Goal: Information Seeking & Learning: Learn about a topic

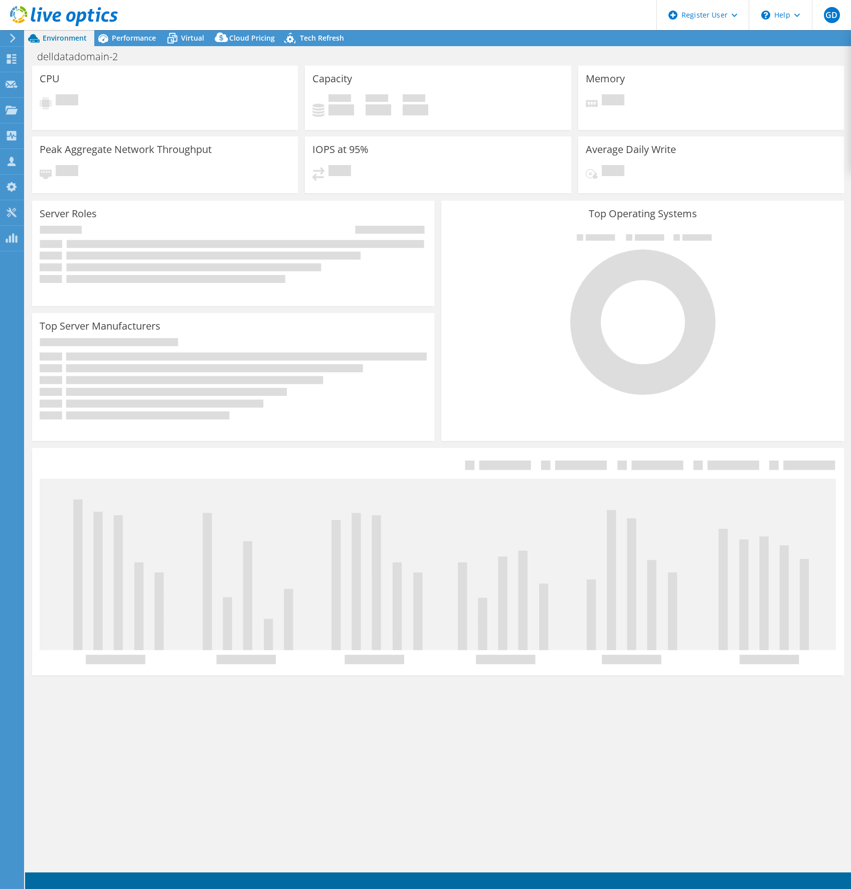
select select "USD"
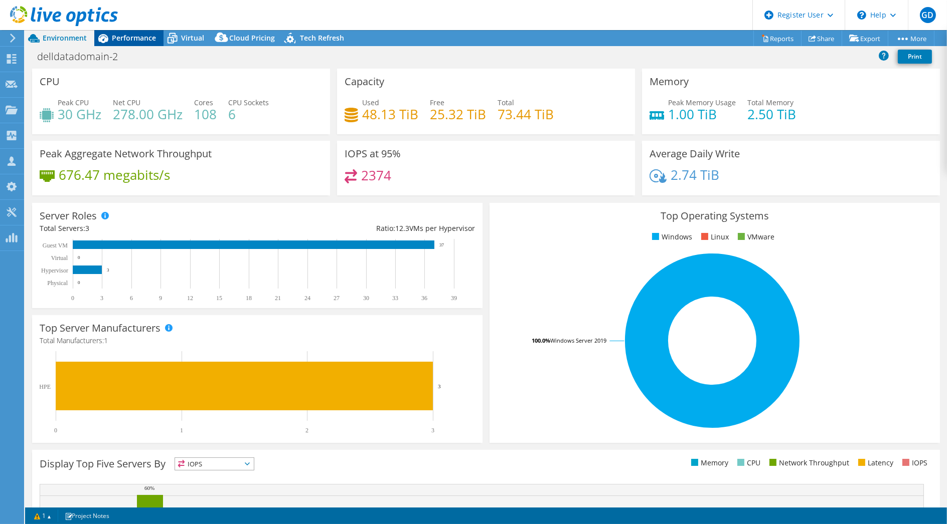
click at [117, 36] on span "Performance" at bounding box center [134, 38] width 44 height 10
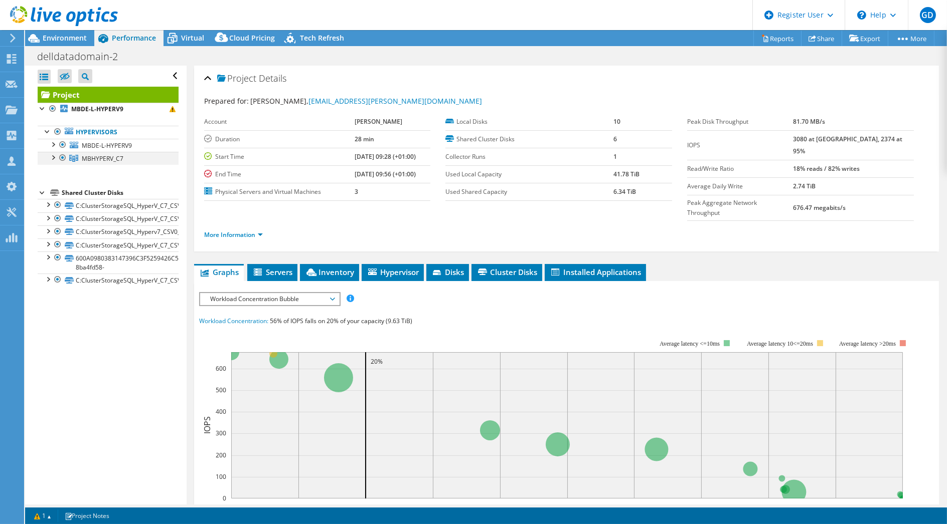
click at [53, 159] on div at bounding box center [53, 157] width 10 height 10
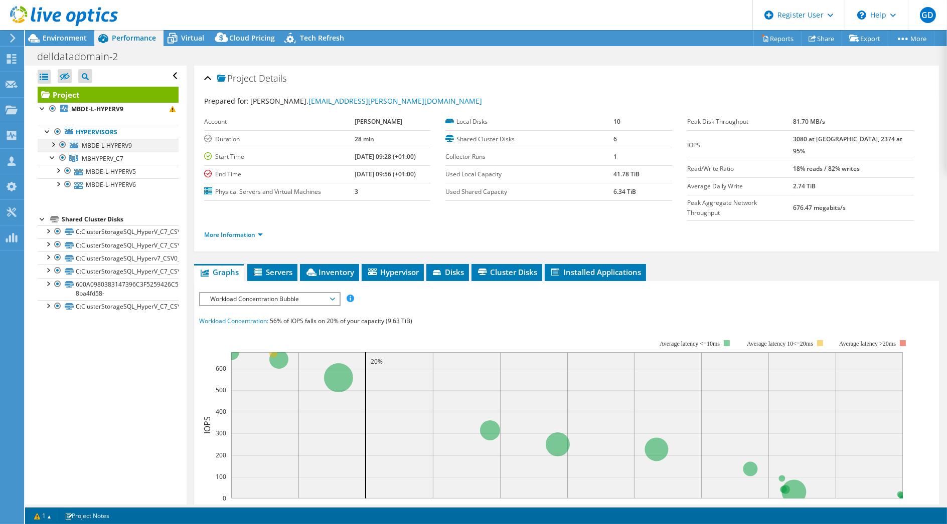
click at [51, 143] on div at bounding box center [53, 144] width 10 height 10
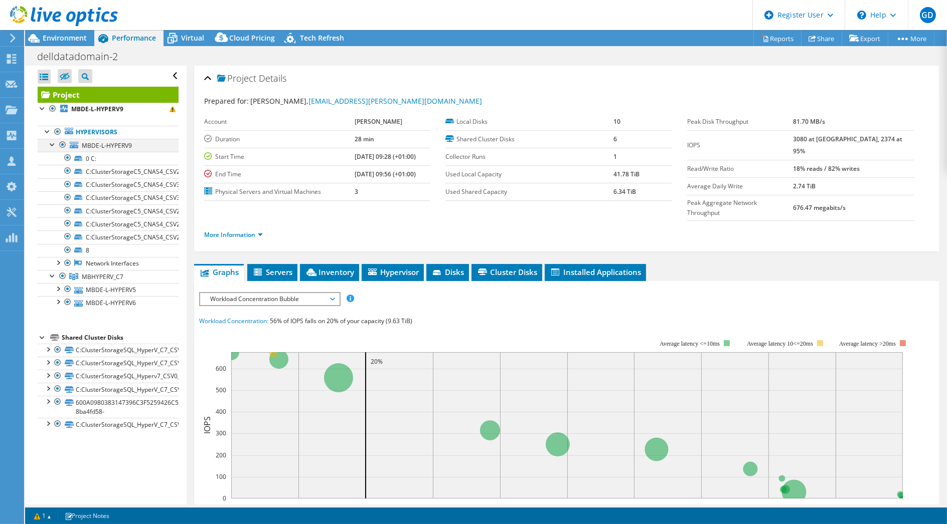
click at [52, 145] on div at bounding box center [53, 144] width 10 height 10
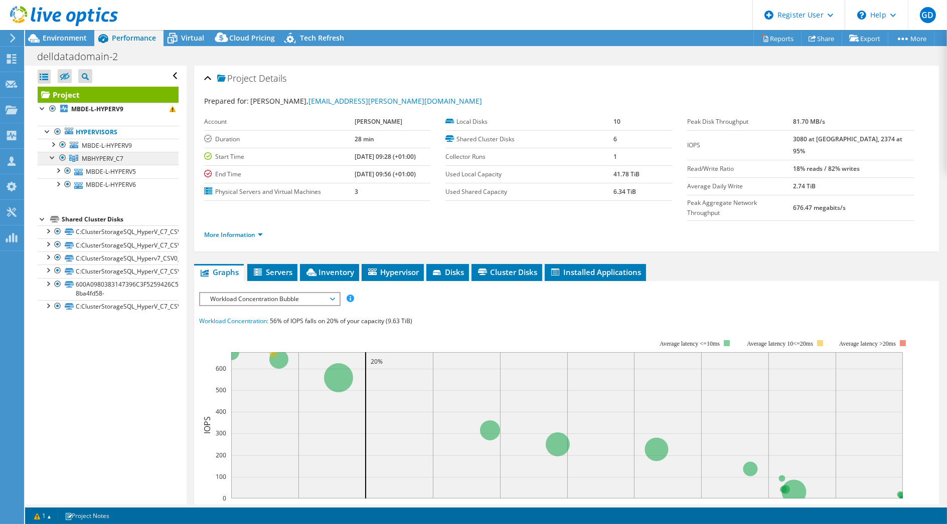
click at [143, 158] on link "MBHYPERV_C7" at bounding box center [108, 158] width 141 height 13
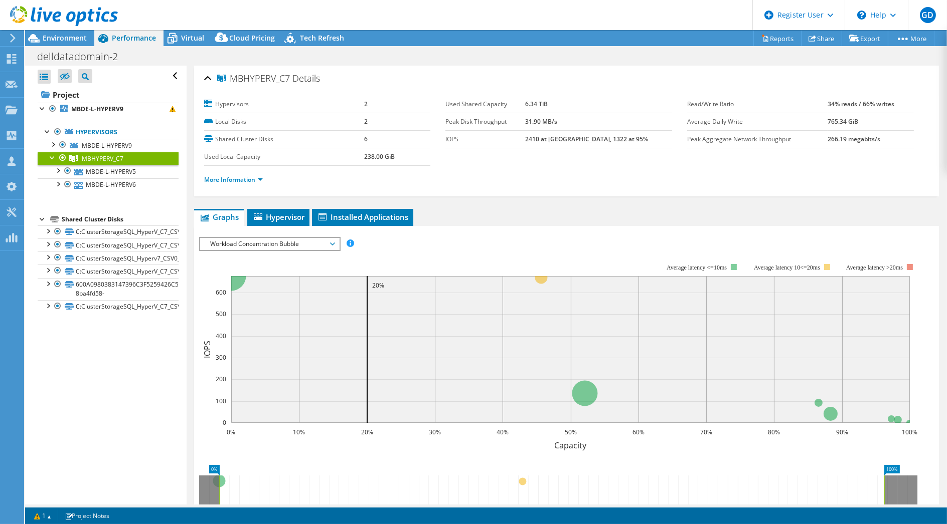
drag, startPoint x: 232, startPoint y: 78, endPoint x: 287, endPoint y: 78, distance: 55.7
click at [287, 78] on span "MBHYPERV_C7" at bounding box center [253, 79] width 73 height 10
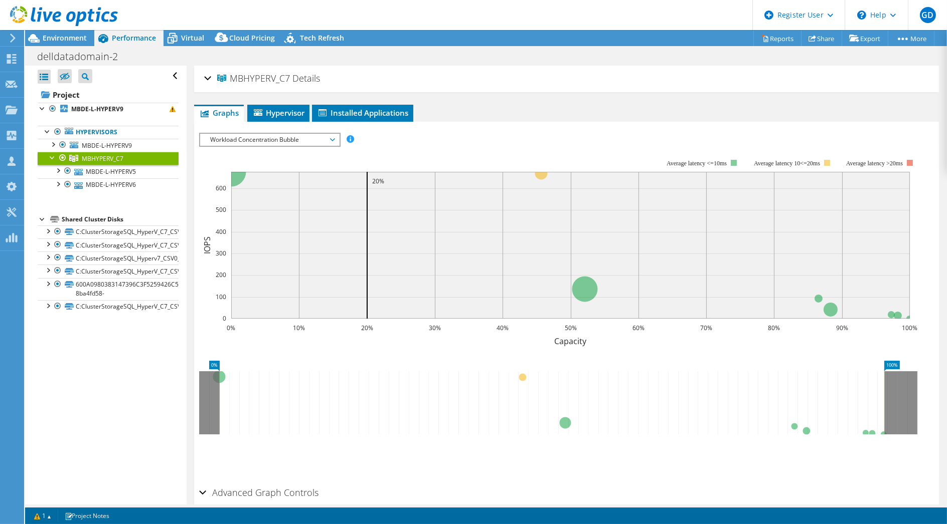
copy span "MBHYPERV_C7"
click at [48, 33] on div at bounding box center [59, 17] width 118 height 34
click at [53, 39] on span "Environment" at bounding box center [65, 38] width 44 height 10
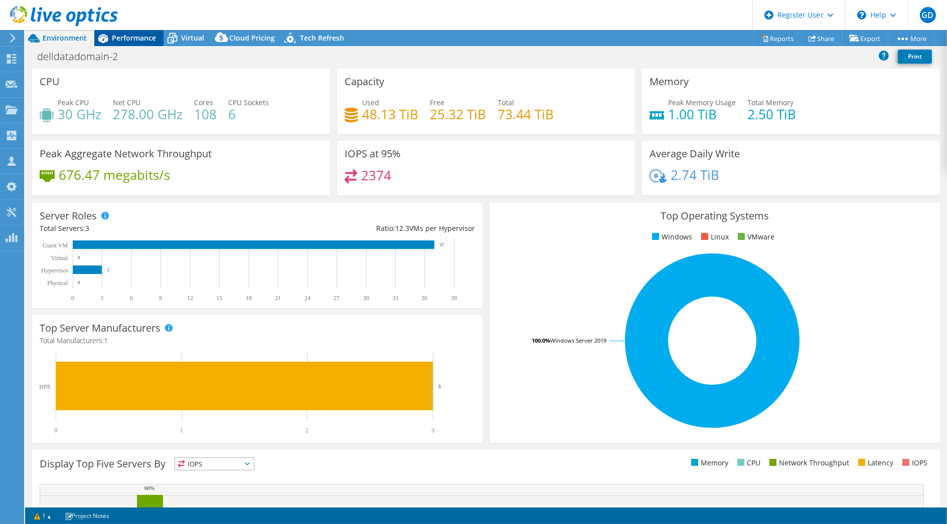
click at [116, 36] on span "Performance" at bounding box center [134, 38] width 44 height 10
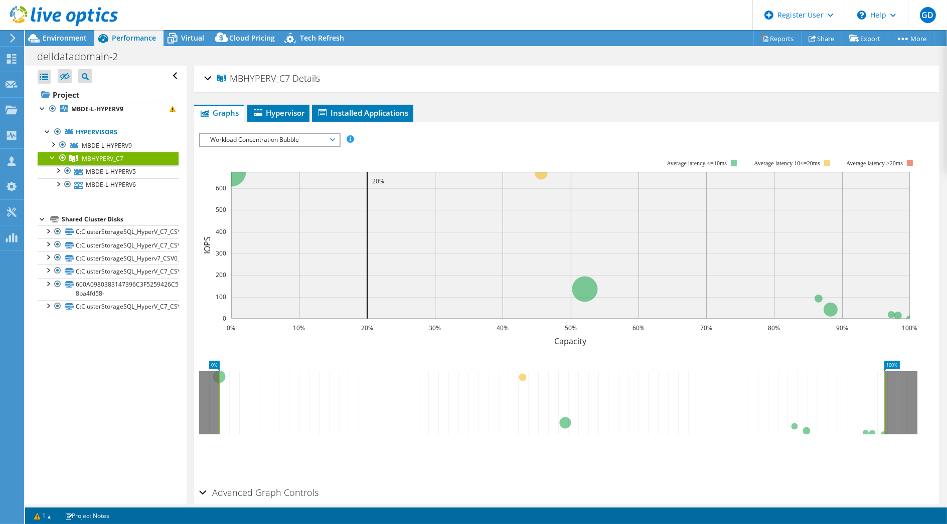
click at [253, 134] on span "Workload Concentration Bubble" at bounding box center [269, 140] width 129 height 12
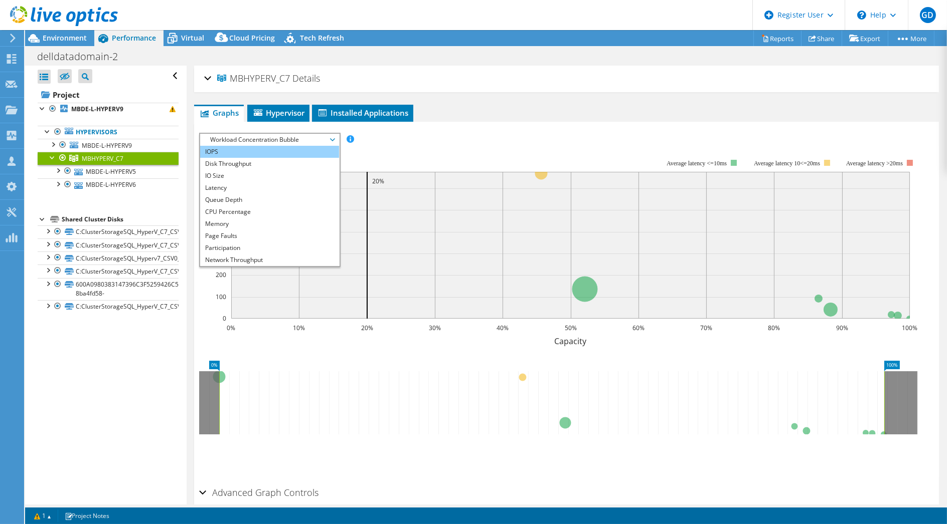
click at [251, 147] on li "IOPS" at bounding box center [269, 152] width 139 height 12
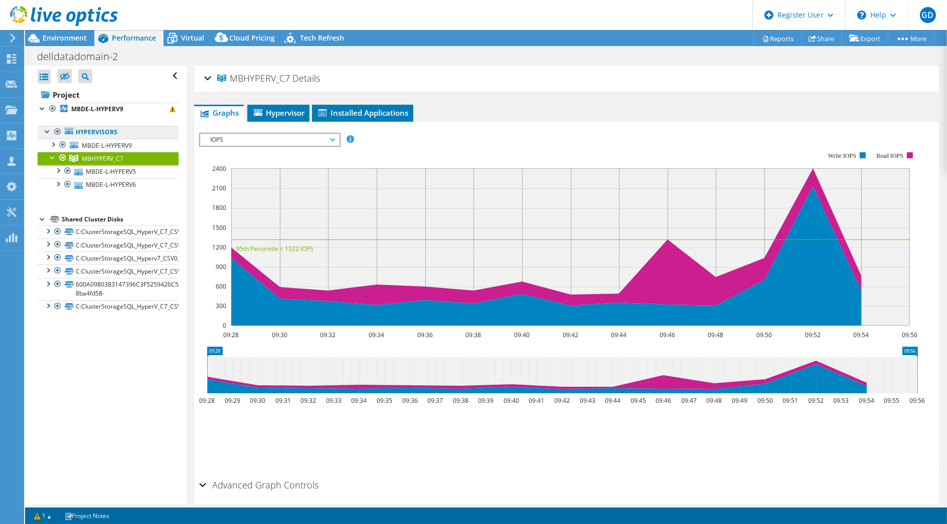
click at [99, 132] on link "Hypervisors" at bounding box center [108, 132] width 141 height 13
click at [67, 31] on div at bounding box center [59, 17] width 118 height 34
click at [65, 34] on span "Environment" at bounding box center [65, 38] width 44 height 10
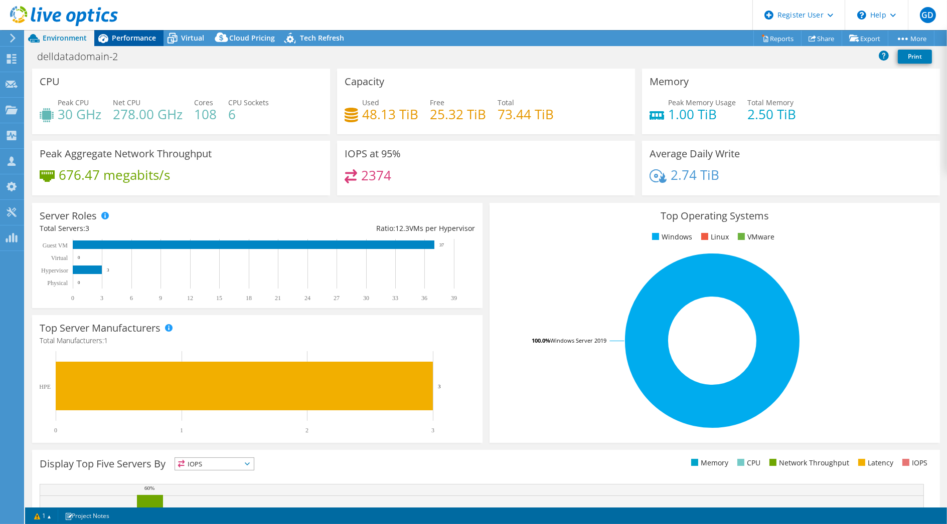
click at [128, 38] on span "Performance" at bounding box center [134, 38] width 44 height 10
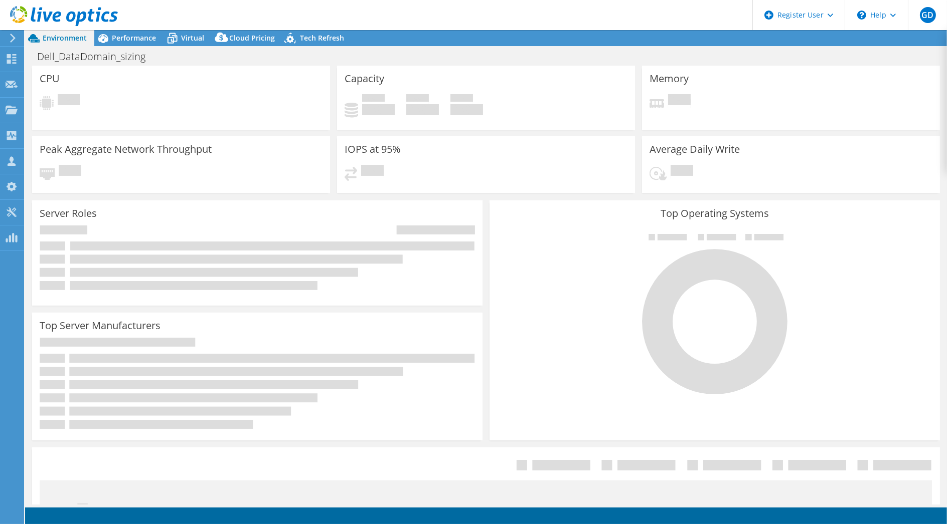
select select "USD"
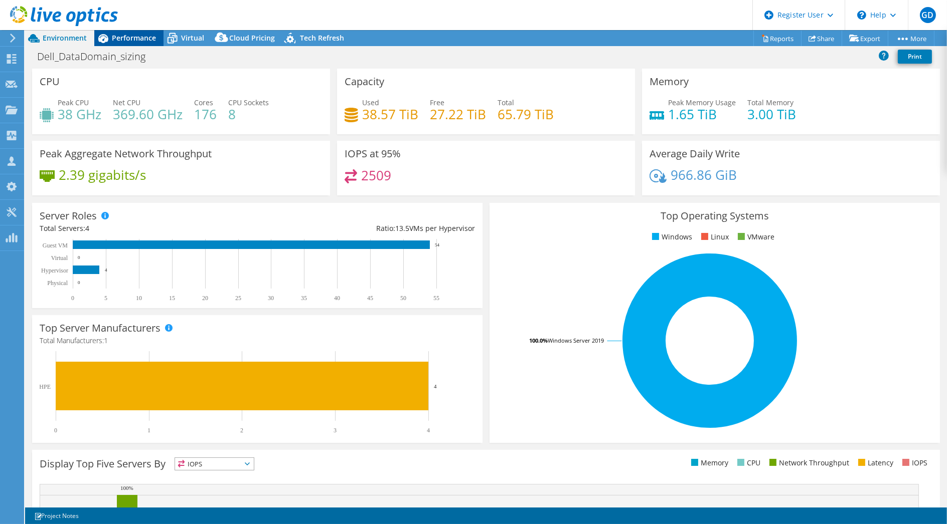
click at [119, 40] on span "Performance" at bounding box center [134, 38] width 44 height 10
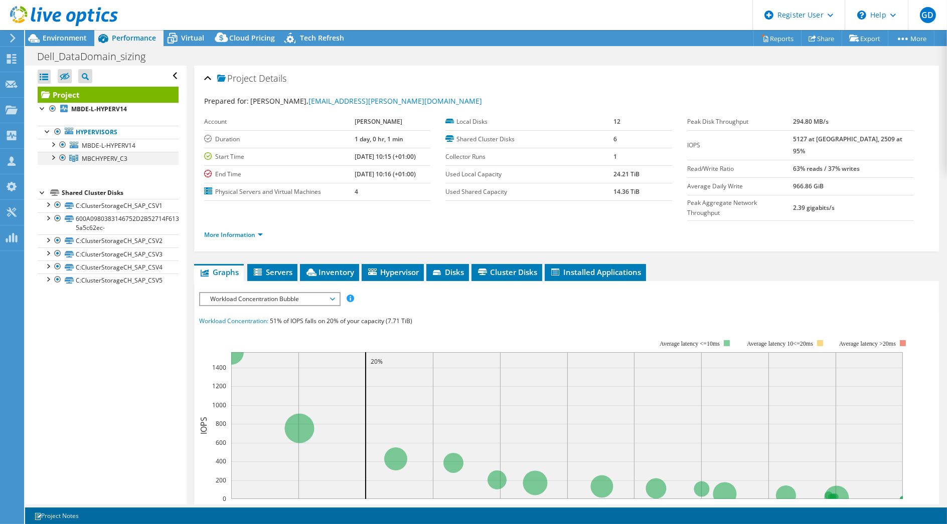
click at [53, 158] on div at bounding box center [53, 157] width 10 height 10
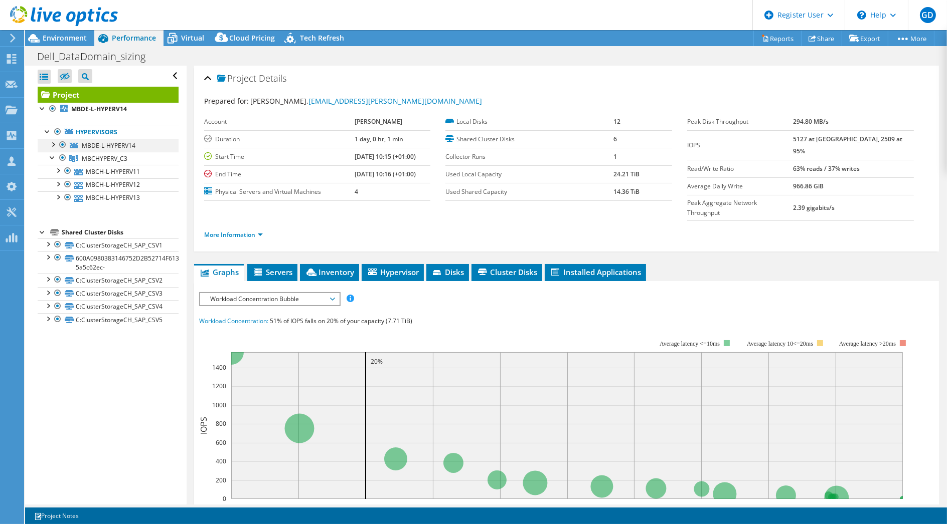
click at [51, 146] on div at bounding box center [53, 144] width 10 height 10
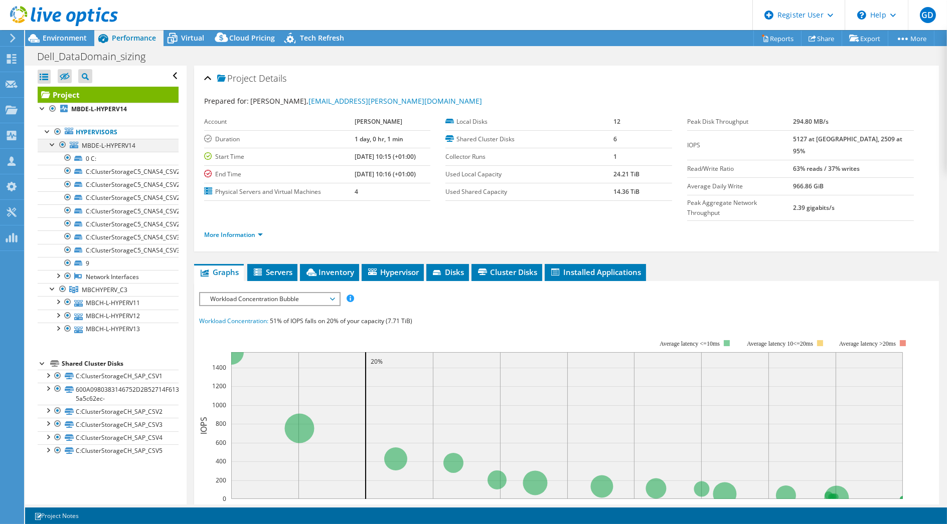
click at [55, 144] on div at bounding box center [53, 144] width 10 height 10
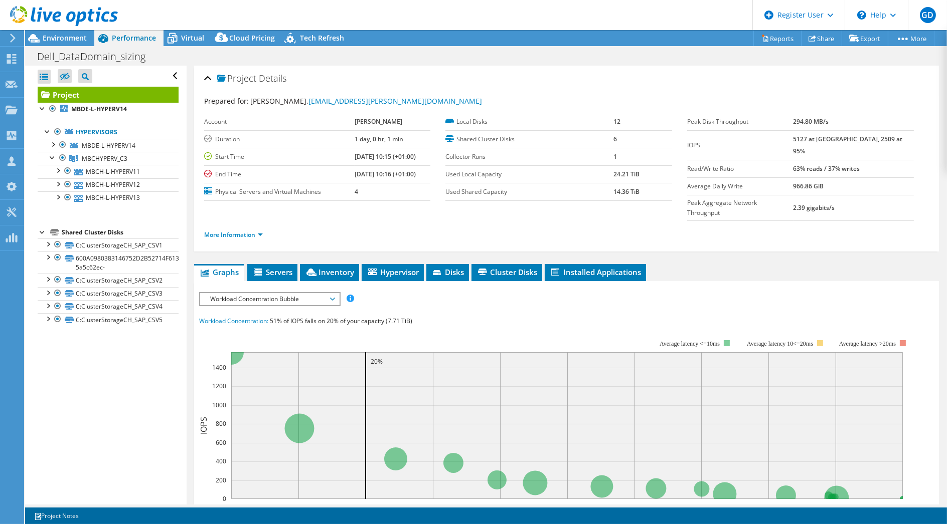
click at [58, 33] on div at bounding box center [59, 17] width 118 height 34
click at [59, 39] on span "Environment" at bounding box center [65, 38] width 44 height 10
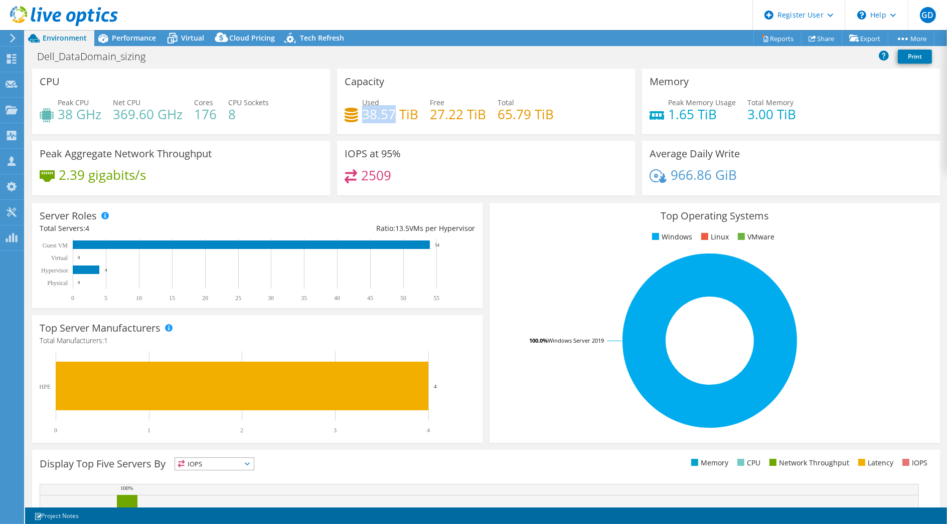
drag, startPoint x: 392, startPoint y: 114, endPoint x: 362, endPoint y: 115, distance: 30.1
click at [362, 116] on h4 "38.57 TiB" at bounding box center [390, 114] width 56 height 11
copy h4 "38.57"
drag, startPoint x: 666, startPoint y: 176, endPoint x: 706, endPoint y: 174, distance: 39.6
click at [706, 174] on h4 "966.86 GiB" at bounding box center [703, 174] width 66 height 11
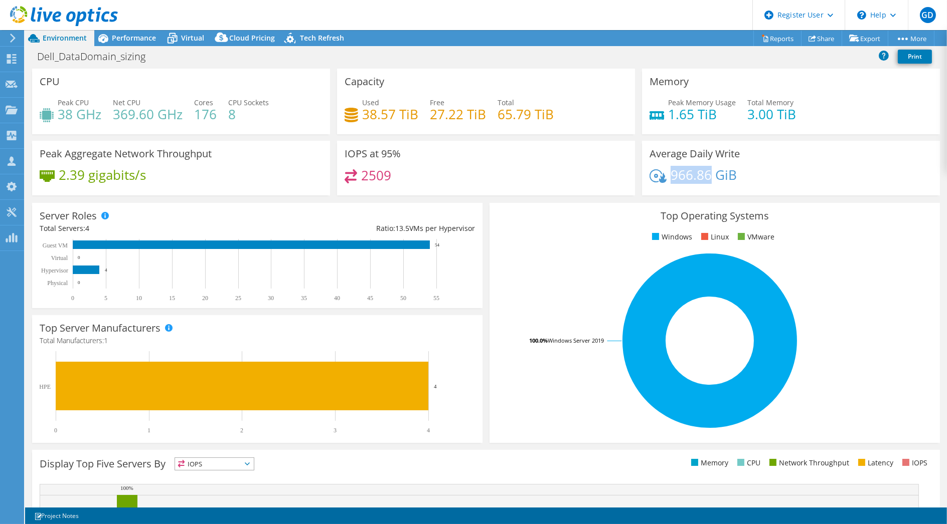
copy h4 "966.86"
click at [117, 36] on span "Performance" at bounding box center [134, 38] width 44 height 10
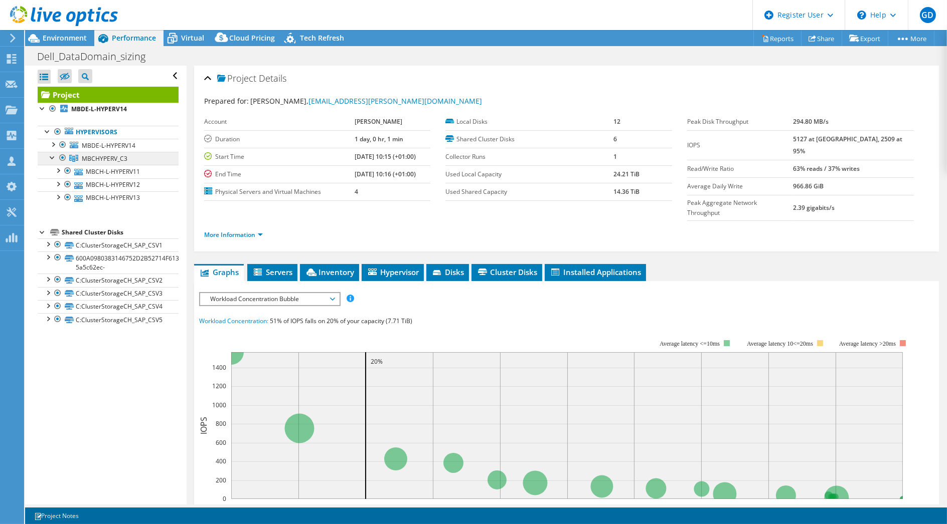
click at [105, 156] on span "MBCHYPERV_C3" at bounding box center [105, 158] width 46 height 9
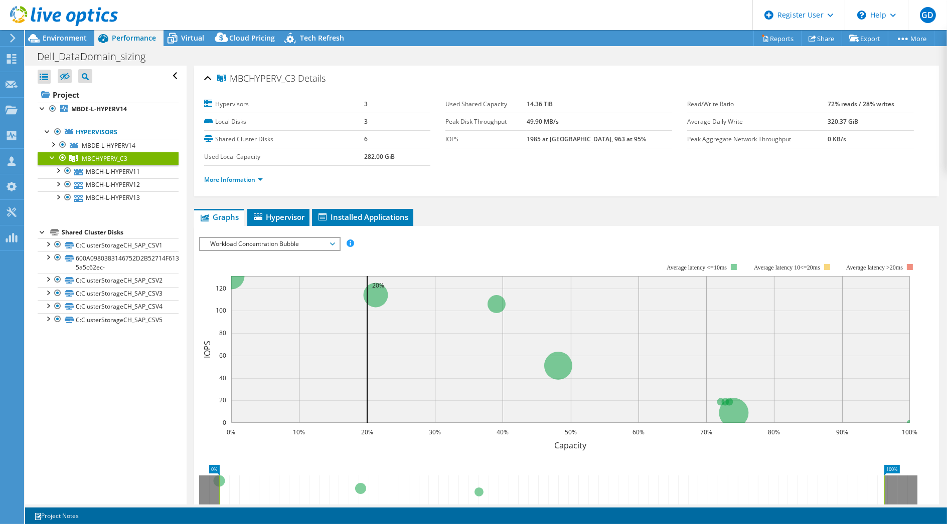
drag, startPoint x: 232, startPoint y: 81, endPoint x: 294, endPoint y: 81, distance: 62.7
click at [294, 81] on span "MBCHYPERV_C3" at bounding box center [256, 79] width 78 height 10
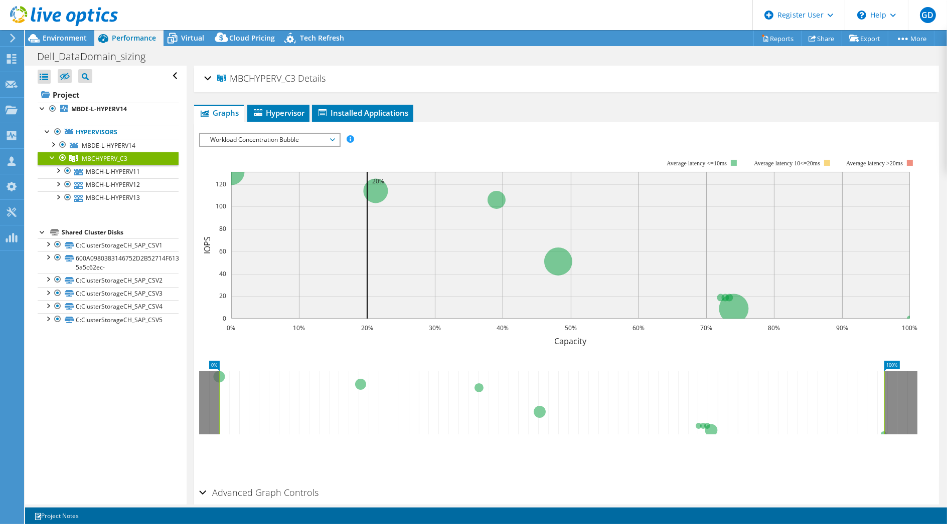
copy span "MBCHYPERV_C3"
click at [100, 133] on link "Hypervisors" at bounding box center [108, 132] width 141 height 13
click at [100, 107] on b "MBDE-L-HYPERV14" at bounding box center [99, 109] width 56 height 9
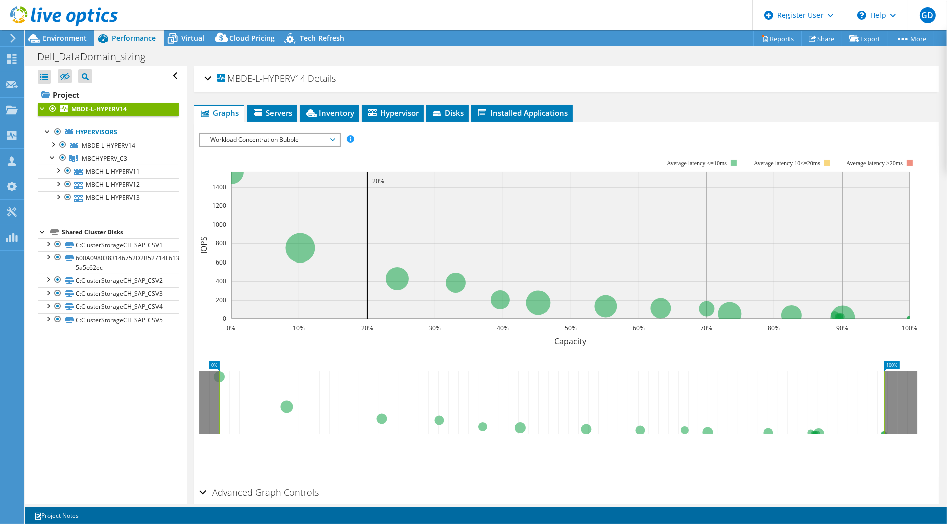
click at [302, 135] on span "Workload Concentration Bubble" at bounding box center [269, 140] width 129 height 12
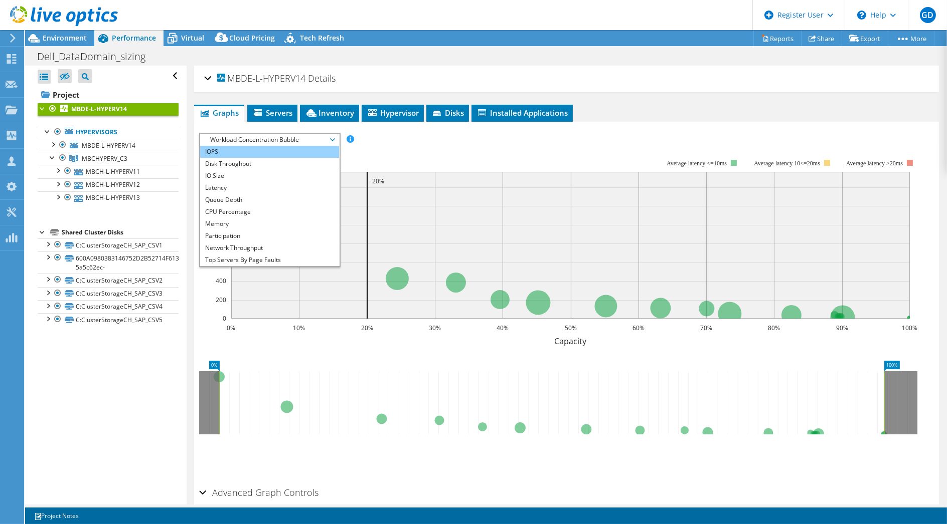
click at [273, 147] on li "IOPS" at bounding box center [269, 152] width 139 height 12
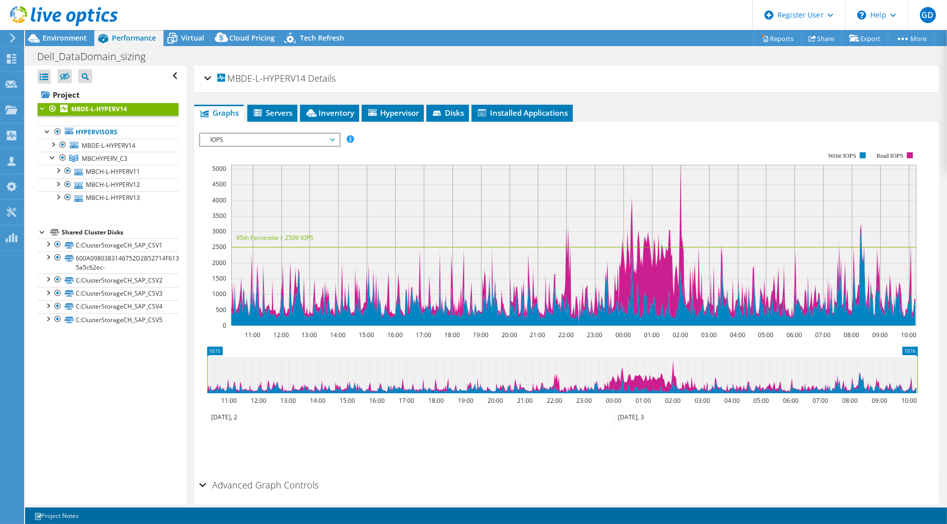
click at [296, 139] on span "IOPS" at bounding box center [269, 140] width 129 height 12
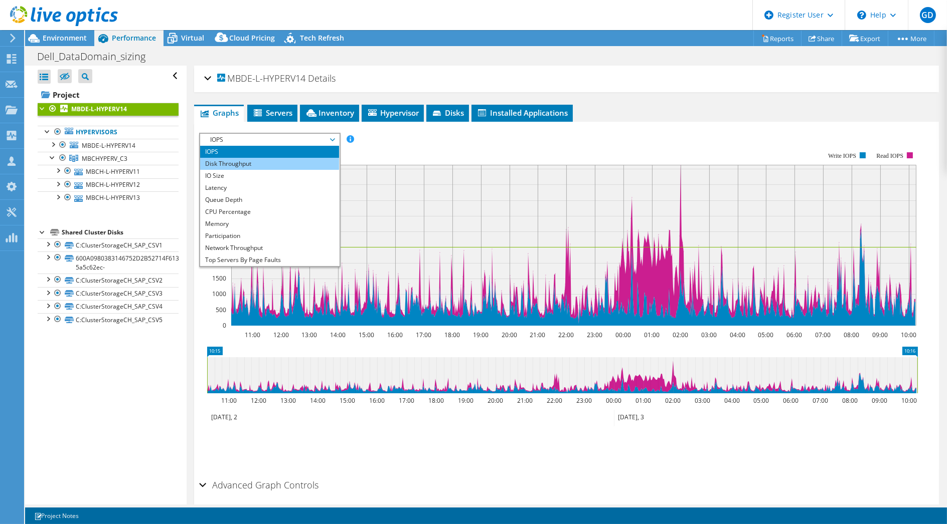
click at [289, 164] on li "Disk Throughput" at bounding box center [269, 164] width 139 height 12
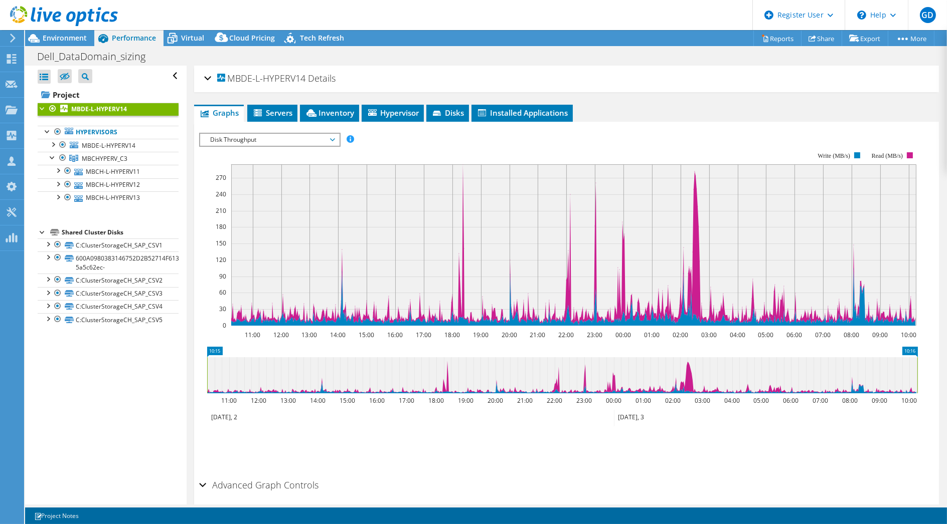
click at [229, 135] on span "Disk Throughput" at bounding box center [269, 140] width 129 height 12
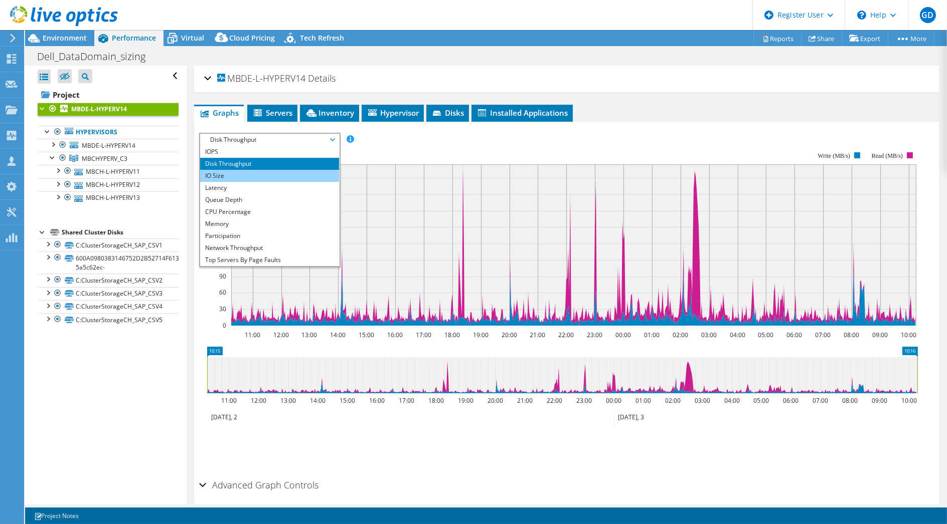
click at [221, 176] on li "IO Size" at bounding box center [269, 176] width 139 height 12
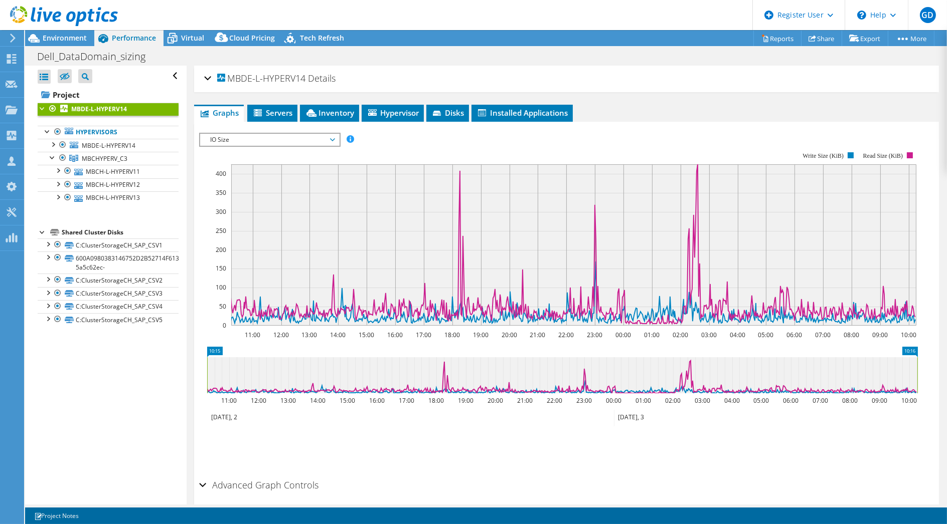
click at [231, 137] on span "IO Size" at bounding box center [269, 140] width 129 height 12
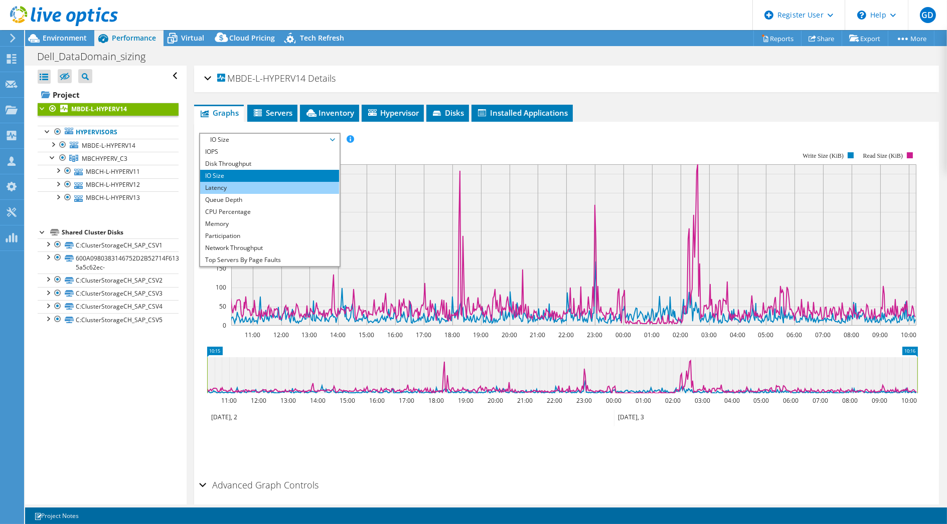
click at [240, 187] on li "Latency" at bounding box center [269, 188] width 139 height 12
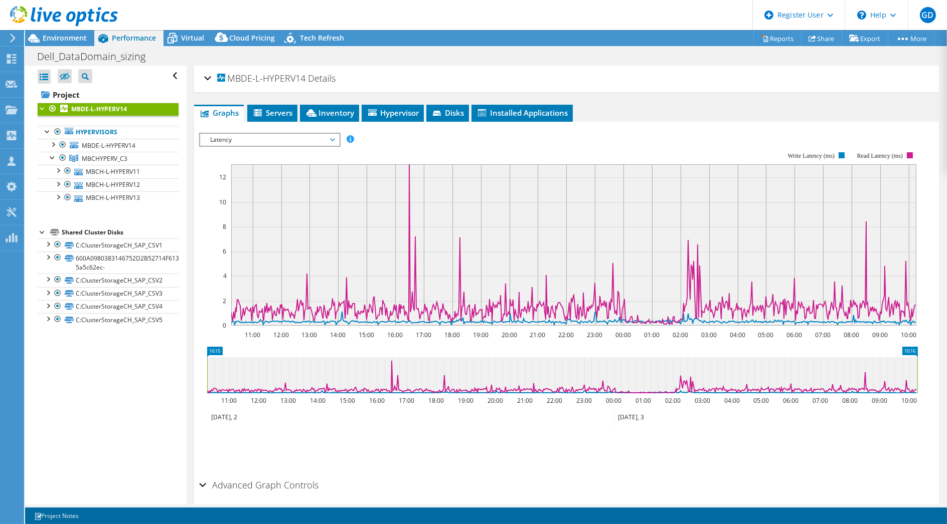
click at [245, 145] on rect at bounding box center [558, 239] width 719 height 201
click at [246, 137] on span "Latency" at bounding box center [269, 140] width 129 height 12
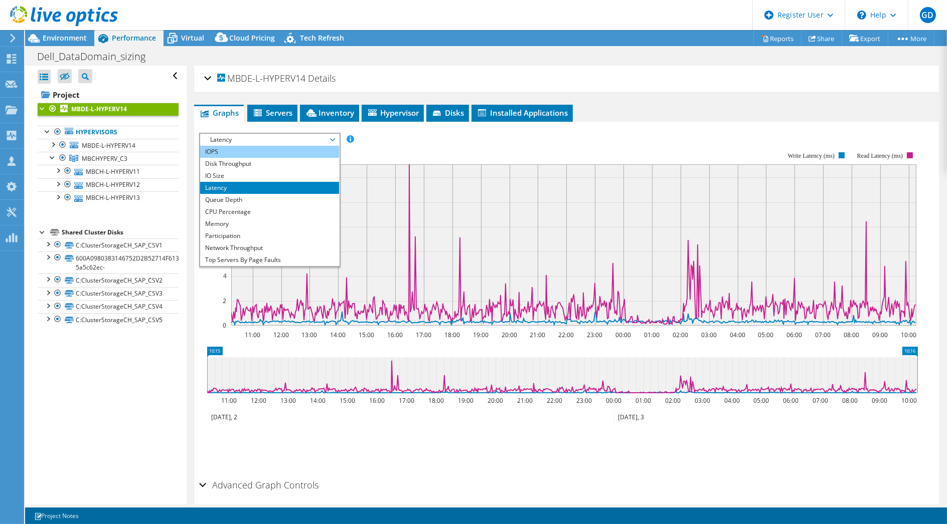
click at [272, 150] on li "IOPS" at bounding box center [269, 152] width 139 height 12
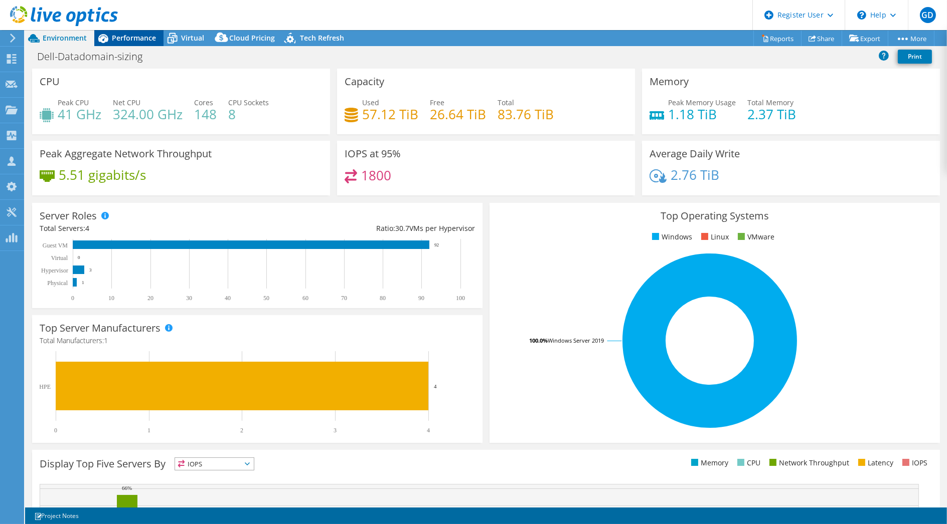
click at [129, 33] on span "Performance" at bounding box center [134, 38] width 44 height 10
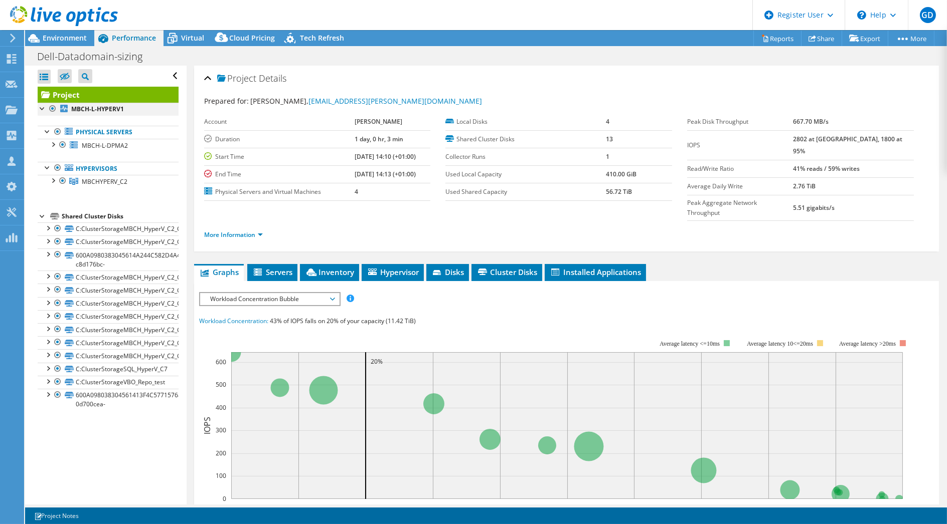
click at [52, 109] on div at bounding box center [53, 109] width 10 height 12
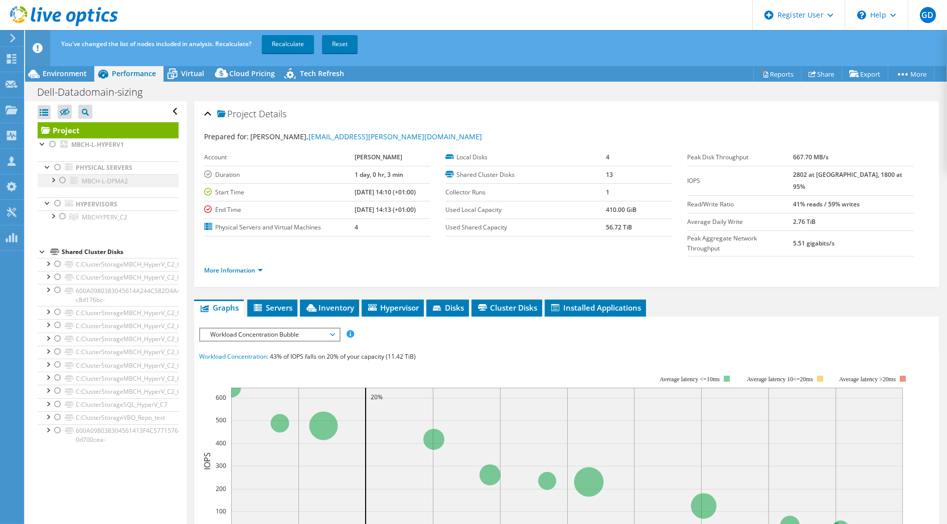
click at [63, 181] on div at bounding box center [63, 180] width 10 height 12
click at [296, 43] on link "Recalculate" at bounding box center [288, 44] width 52 height 18
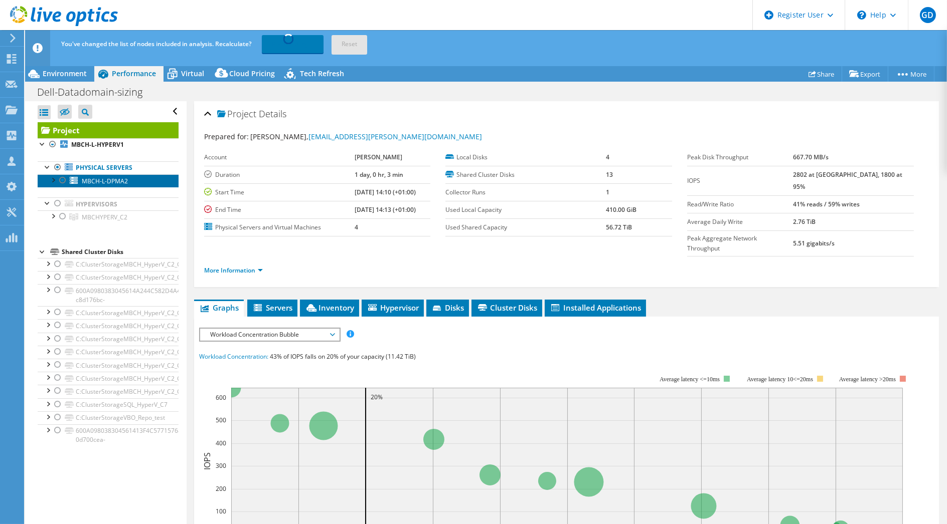
click at [141, 181] on link "MBCH-L-DPMA2" at bounding box center [108, 180] width 141 height 13
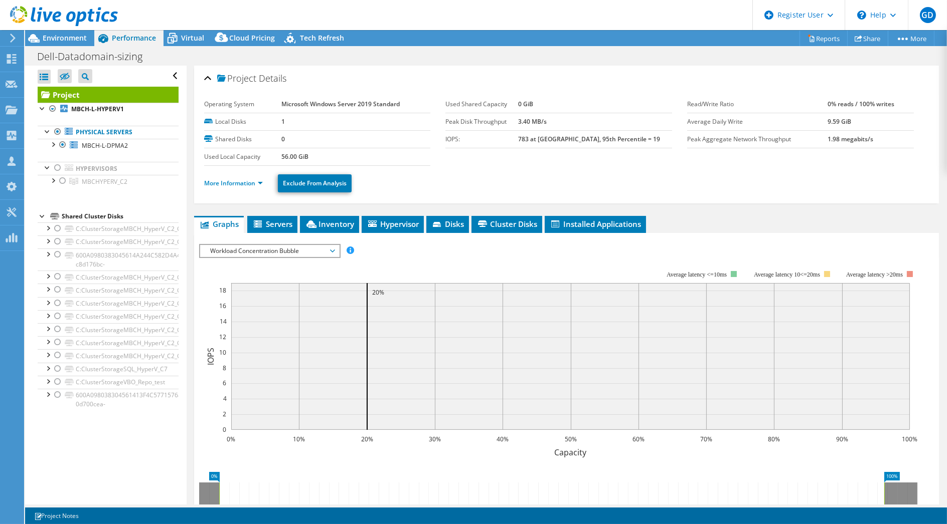
radio input "false"
radio input "true"
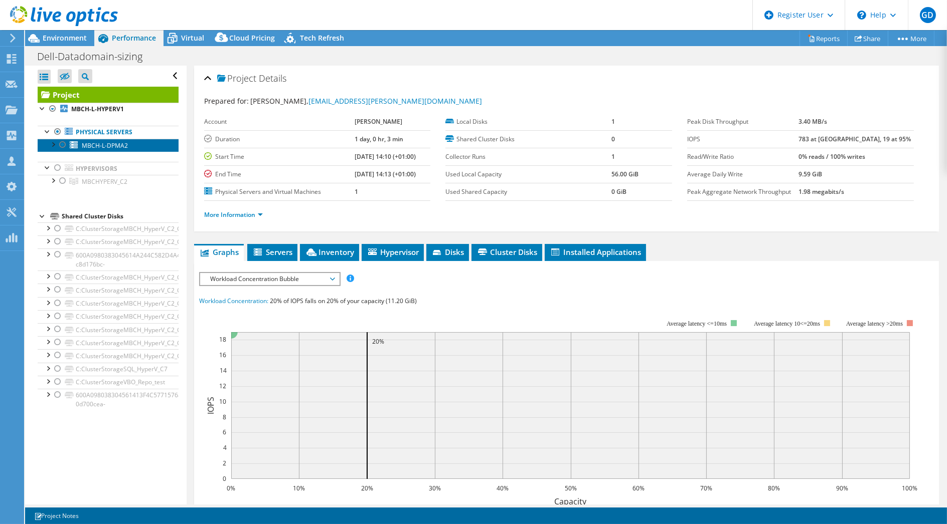
click at [134, 145] on link "MBCH-L-DPMA2" at bounding box center [108, 145] width 141 height 13
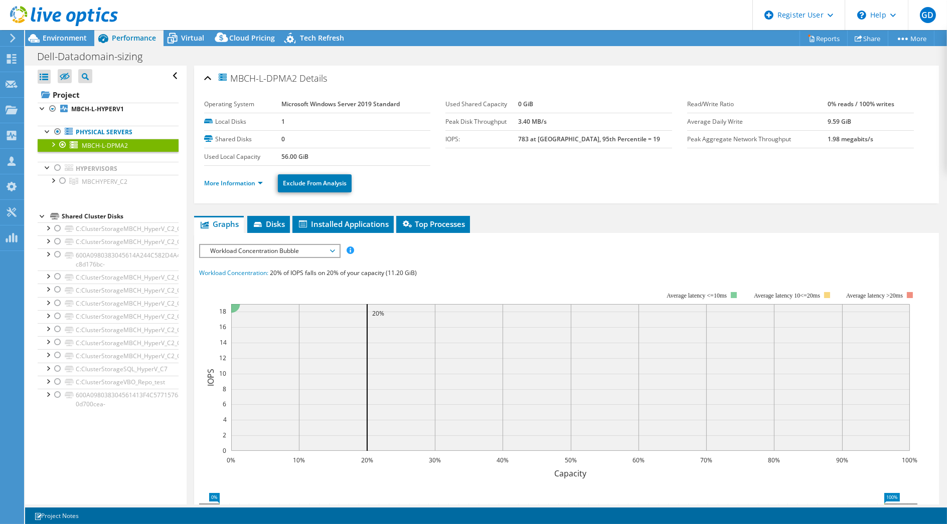
click at [242, 78] on span "MBCH-L-DPMA2" at bounding box center [257, 78] width 80 height 12
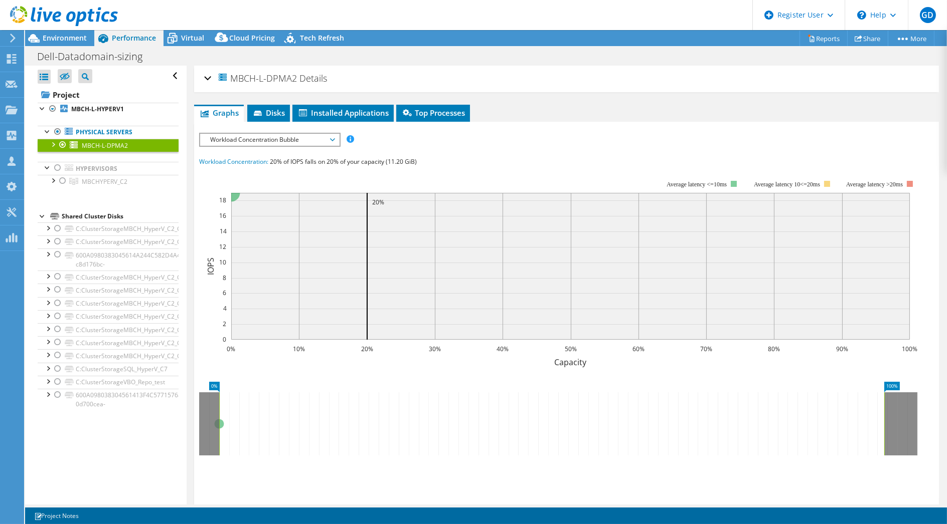
drag, startPoint x: 232, startPoint y: 79, endPoint x: 299, endPoint y: 81, distance: 67.2
click at [299, 81] on h2 "MBCH-L-DPMA2 Details" at bounding box center [265, 78] width 123 height 20
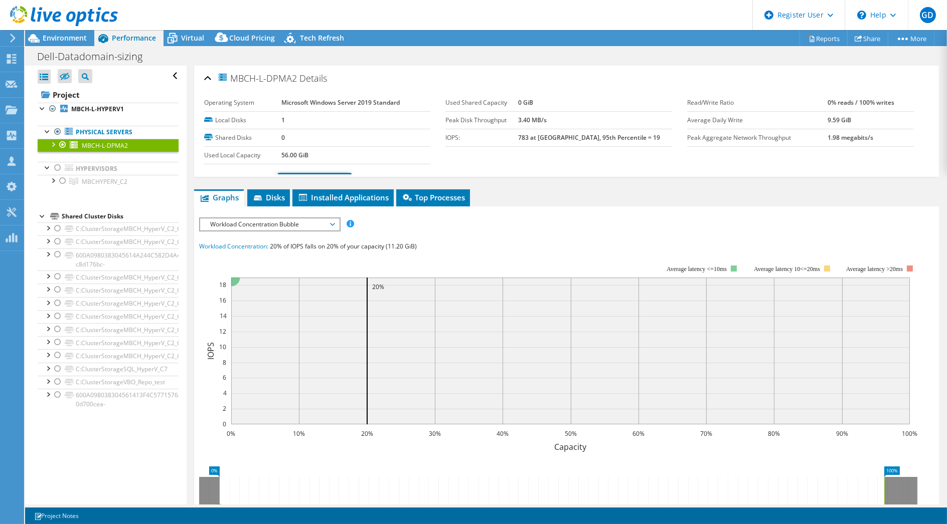
copy span "MBCH-L-DPMA2"
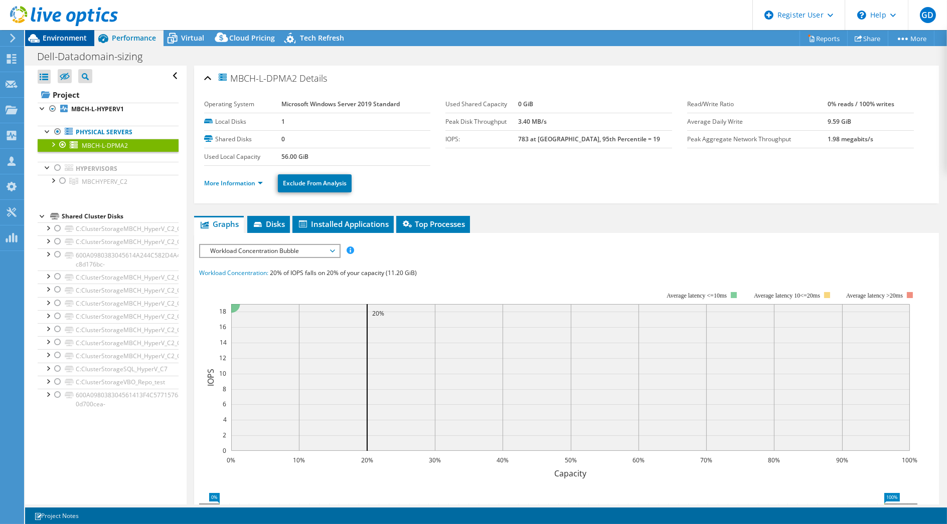
click at [85, 38] on span "Environment" at bounding box center [65, 38] width 44 height 10
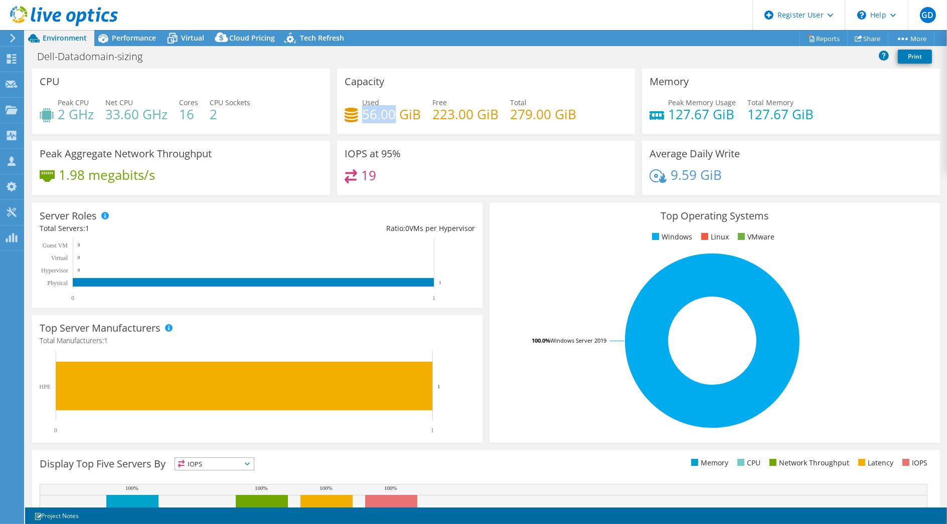
drag, startPoint x: 361, startPoint y: 115, endPoint x: 393, endPoint y: 113, distance: 32.2
click at [393, 113] on h4 "56.00 GiB" at bounding box center [391, 114] width 59 height 11
copy h4 "56.00"
drag, startPoint x: 431, startPoint y: 116, endPoint x: 470, endPoint y: 113, distance: 38.7
click at [470, 113] on h4 "223.00 GiB" at bounding box center [465, 114] width 66 height 11
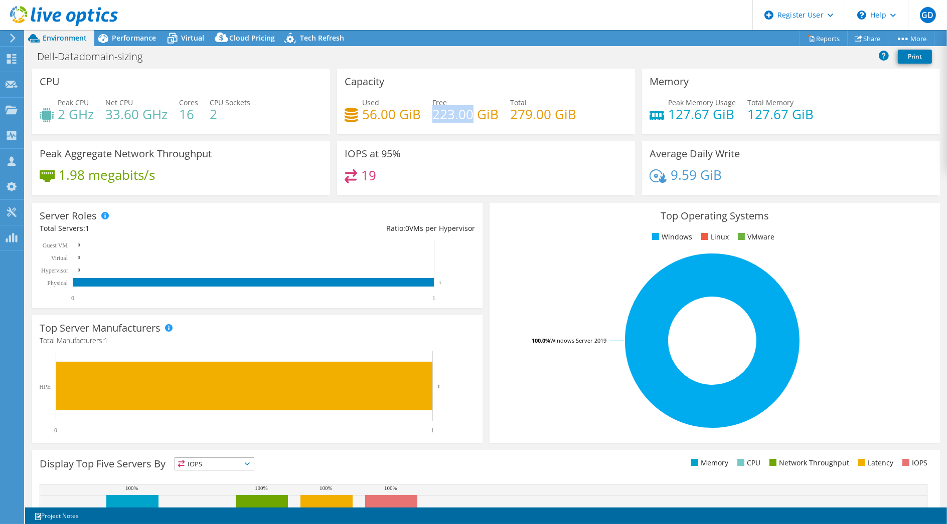
copy h4 "223.00"
click at [130, 38] on span "Performance" at bounding box center [134, 38] width 44 height 10
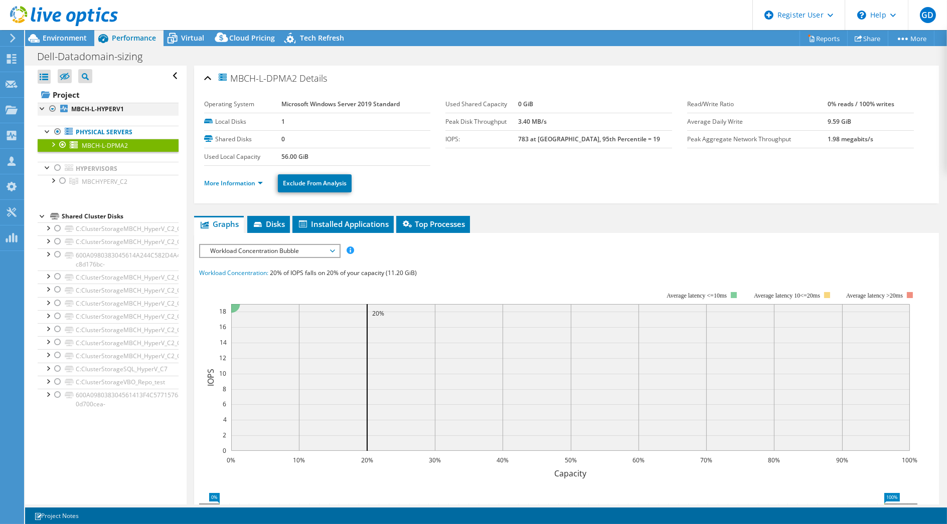
click at [56, 107] on div at bounding box center [53, 109] width 10 height 12
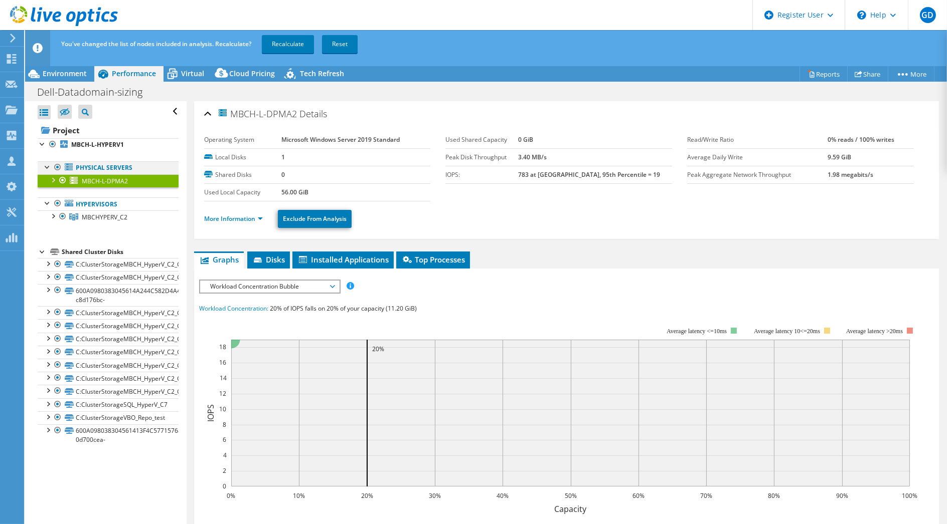
click at [58, 167] on div at bounding box center [58, 167] width 10 height 12
click at [296, 44] on link "Recalculate" at bounding box center [288, 44] width 52 height 18
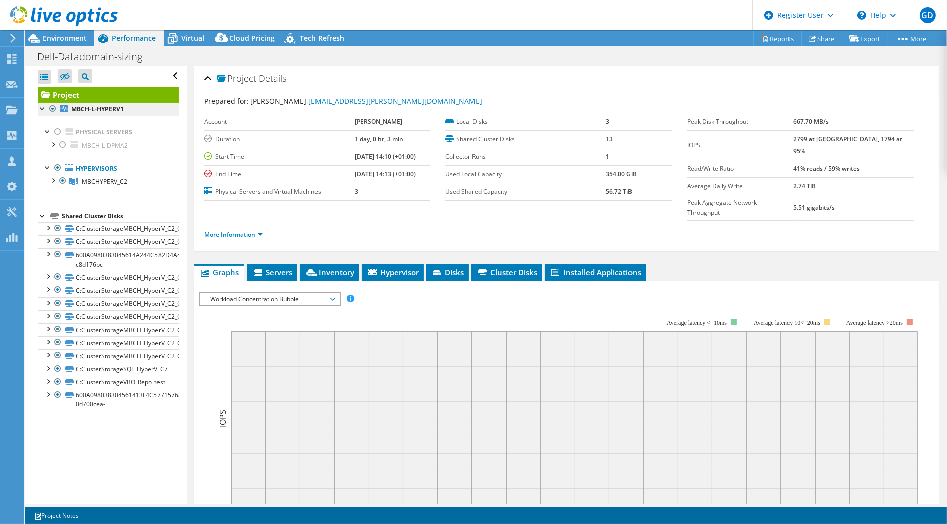
radio input "true"
radio input "false"
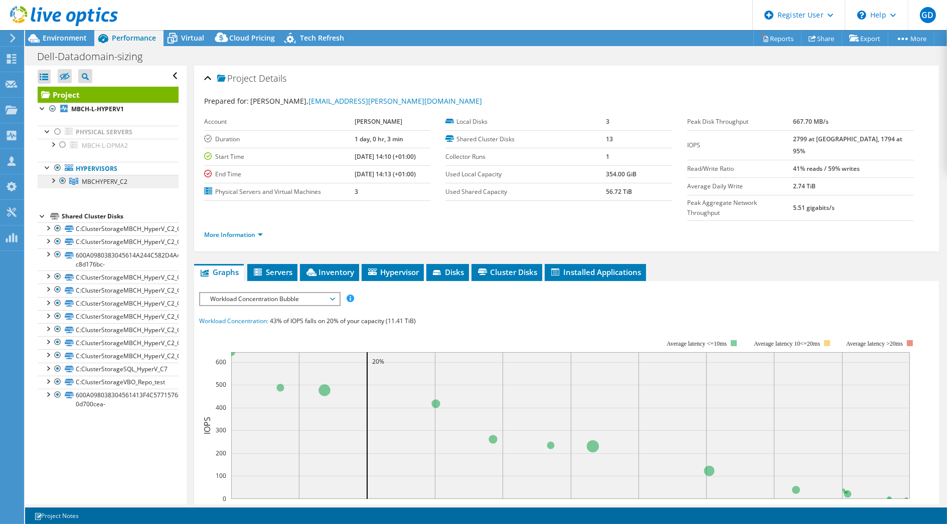
click at [123, 183] on span "MBCHYPERV_C2" at bounding box center [105, 182] width 46 height 9
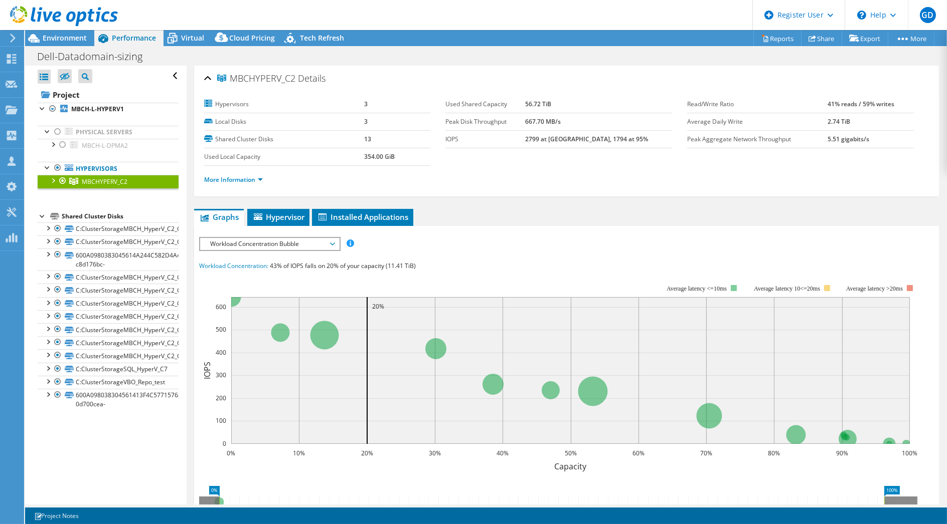
drag, startPoint x: 231, startPoint y: 79, endPoint x: 293, endPoint y: 80, distance: 62.2
click at [293, 80] on span "MBCHYPERV_C2" at bounding box center [256, 79] width 78 height 10
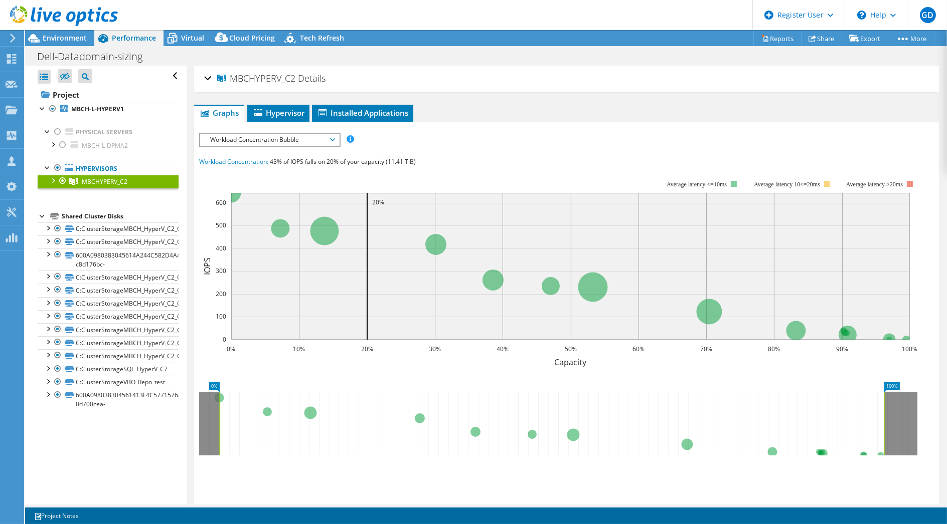
copy span "MBCHYPERV_C2"
click at [66, 38] on span "Environment" at bounding box center [65, 38] width 44 height 10
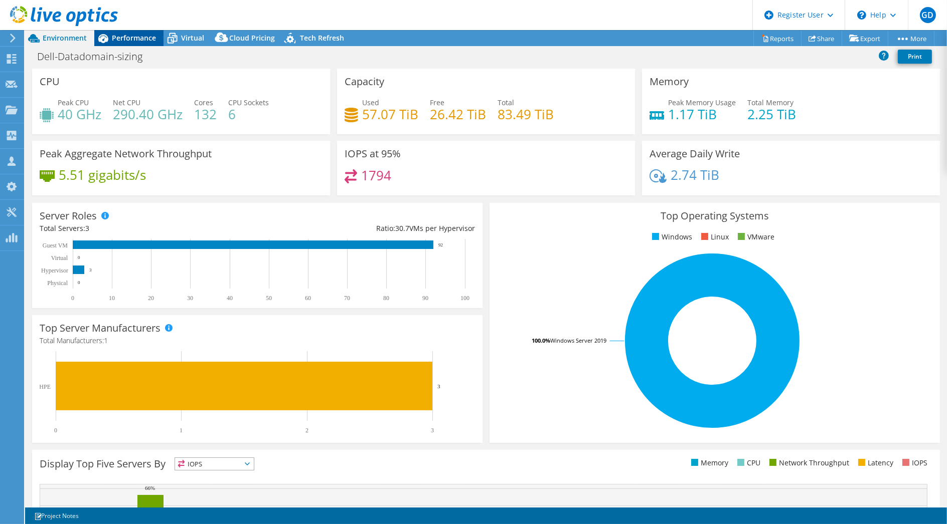
click at [133, 39] on span "Performance" at bounding box center [134, 38] width 44 height 10
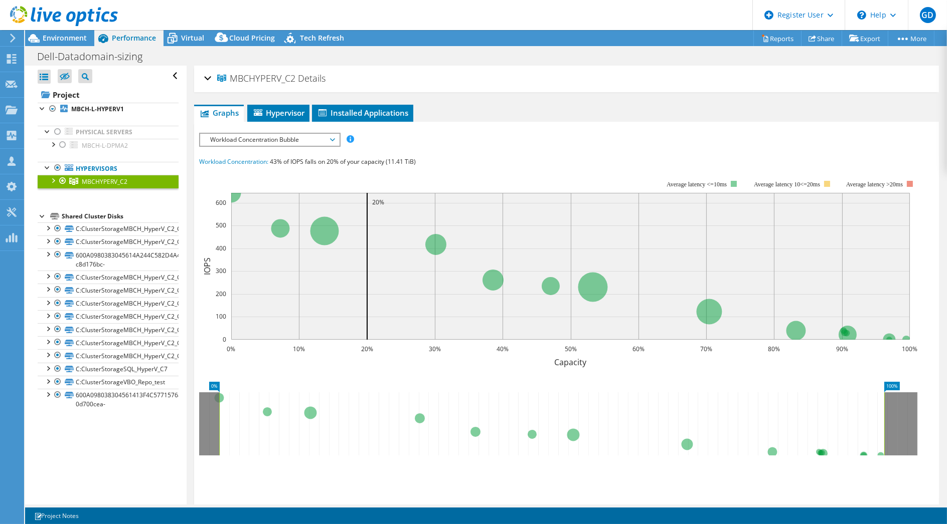
click at [246, 140] on span "Workload Concentration Bubble" at bounding box center [269, 140] width 129 height 12
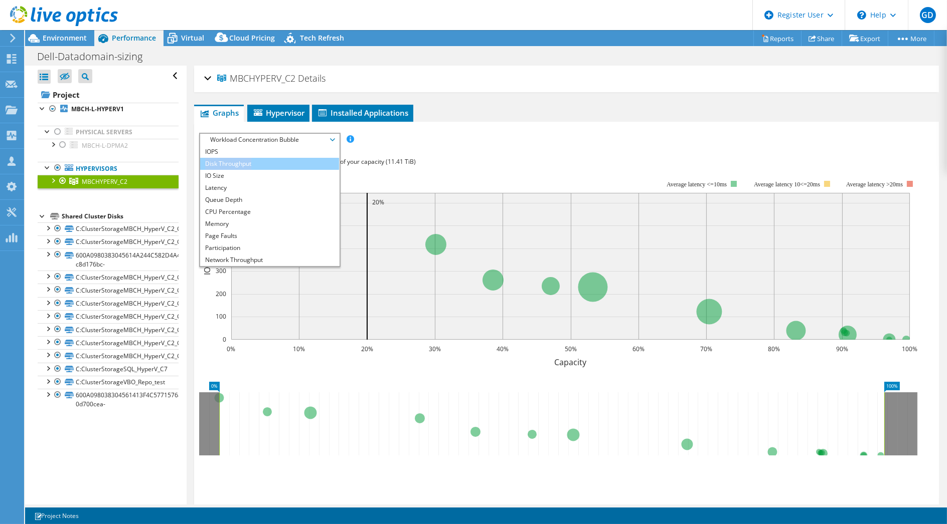
drag, startPoint x: 261, startPoint y: 152, endPoint x: 259, endPoint y: 167, distance: 15.2
click at [259, 167] on ul "IOPS Disk Throughput IO Size Latency Queue Depth CPU Percentage Memory Page Fau…" at bounding box center [269, 206] width 139 height 120
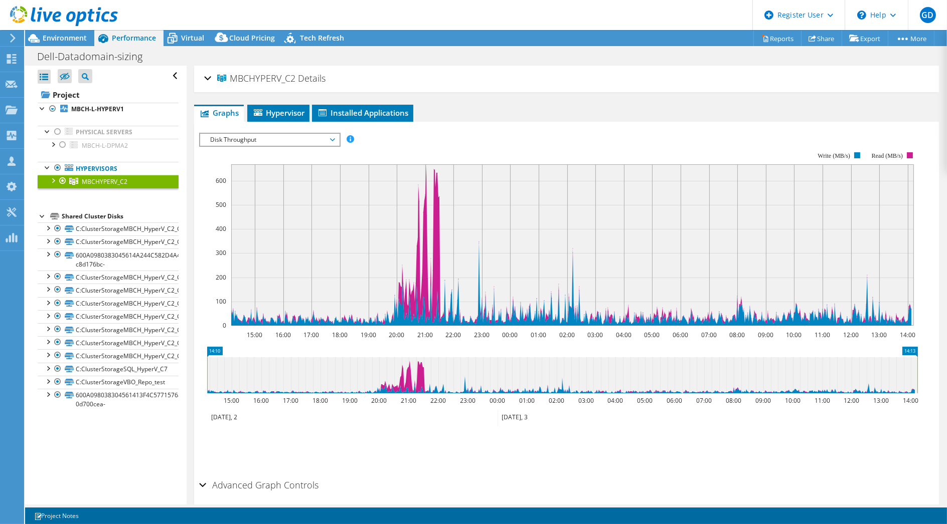
drag, startPoint x: 259, startPoint y: 167, endPoint x: 234, endPoint y: 132, distance: 42.7
click at [235, 134] on span "Disk Throughput" at bounding box center [269, 140] width 129 height 12
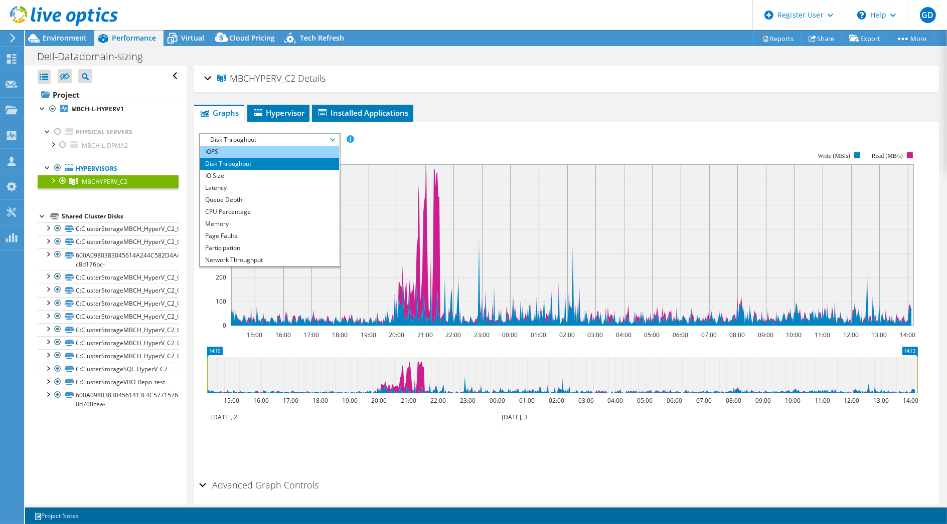
drag, startPoint x: 234, startPoint y: 132, endPoint x: 231, endPoint y: 147, distance: 15.0
click at [231, 147] on li "IOPS" at bounding box center [269, 152] width 139 height 12
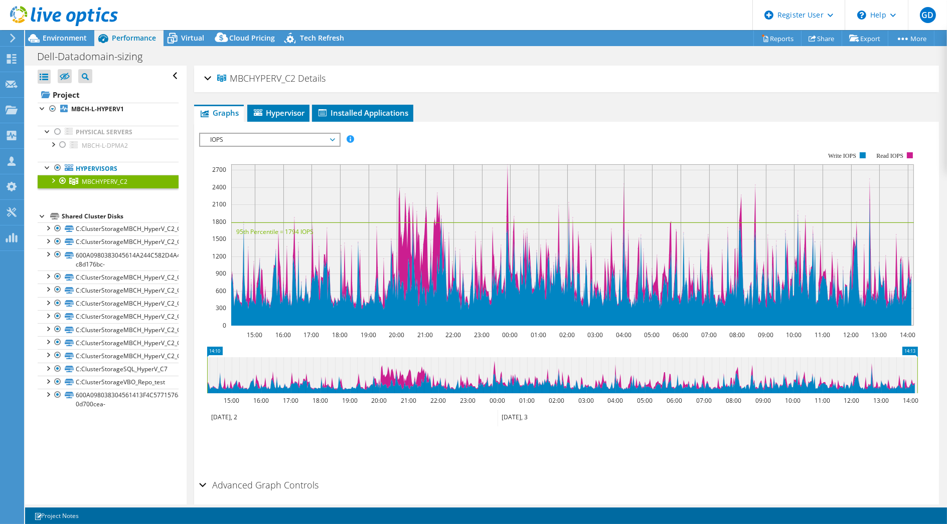
click at [247, 142] on span "IOPS" at bounding box center [269, 140] width 129 height 12
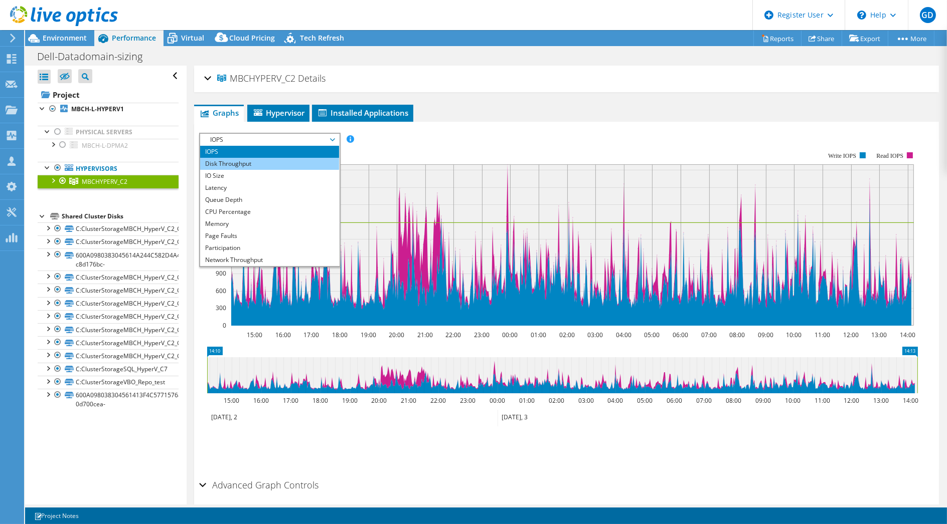
click at [246, 163] on li "Disk Throughput" at bounding box center [269, 164] width 139 height 12
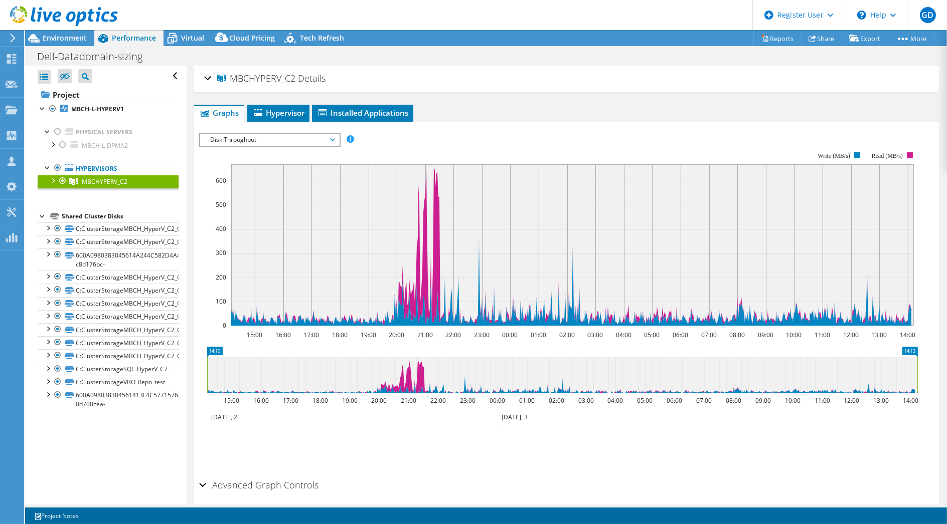
click at [245, 140] on span "Disk Throughput" at bounding box center [269, 140] width 129 height 12
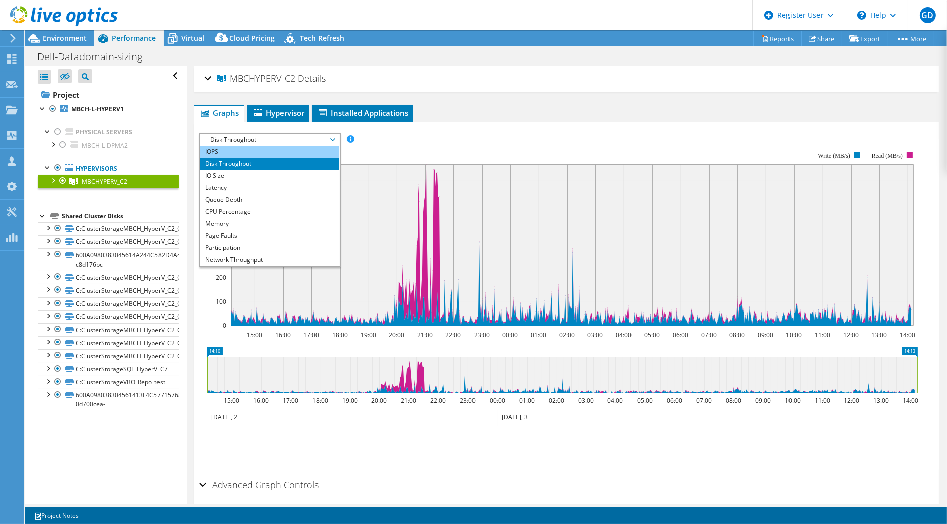
drag, startPoint x: 245, startPoint y: 140, endPoint x: 246, endPoint y: 150, distance: 9.6
click at [246, 150] on li "IOPS" at bounding box center [269, 152] width 139 height 12
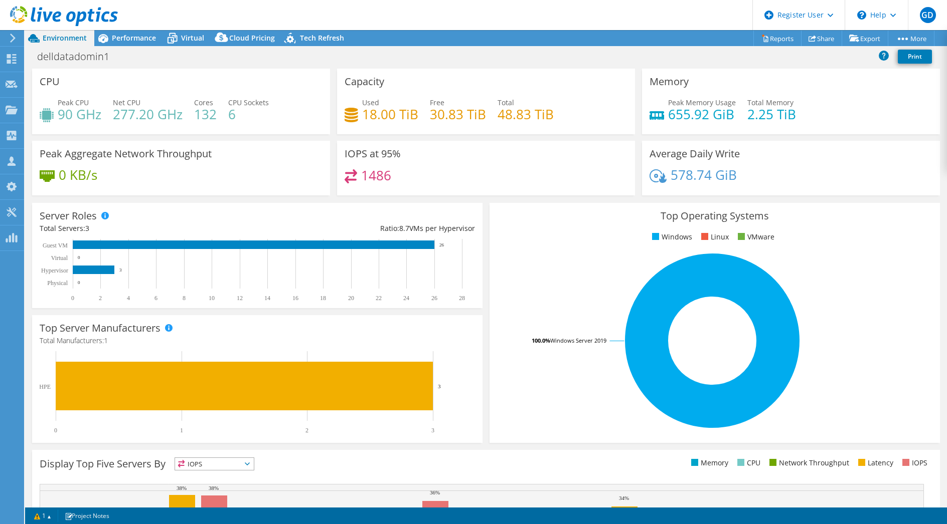
select select "USD"
click at [137, 39] on span "Performance" at bounding box center [134, 38] width 44 height 10
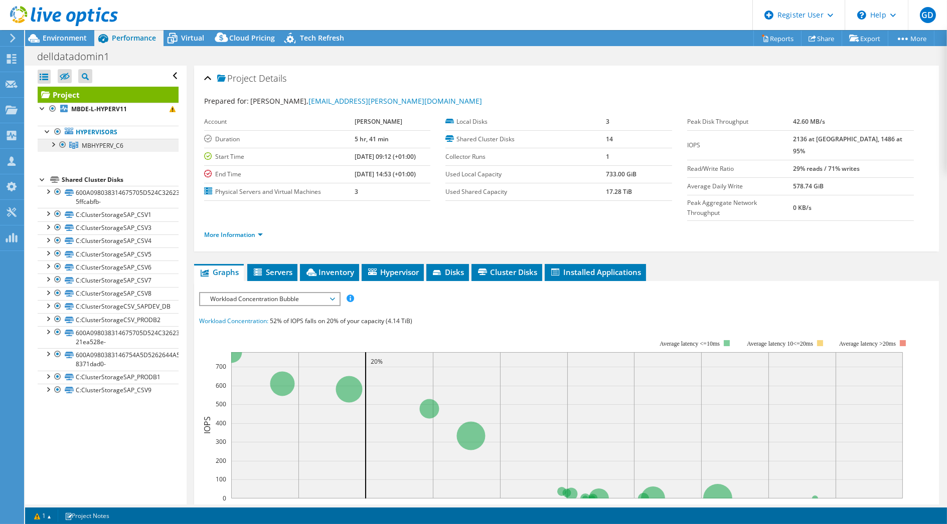
click at [114, 145] on span "MBHYPERV_C6" at bounding box center [103, 145] width 42 height 9
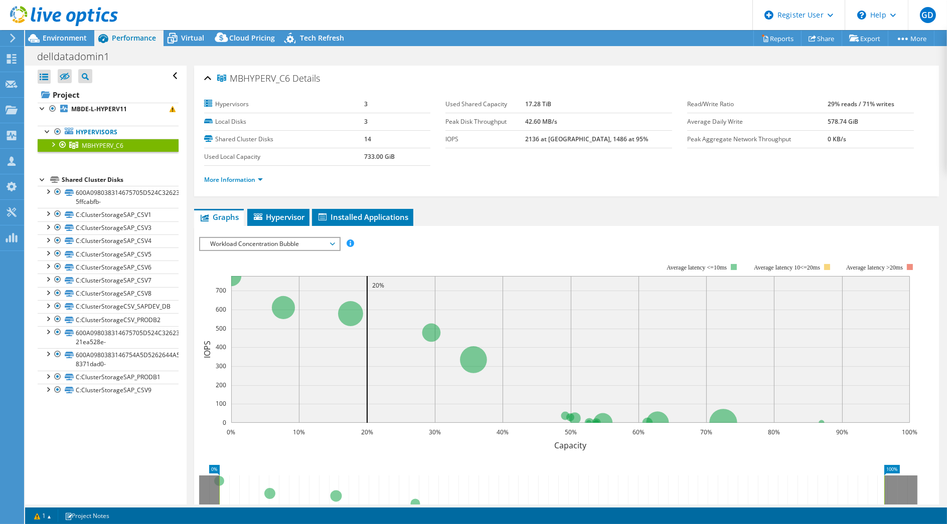
click at [53, 144] on div at bounding box center [53, 144] width 10 height 10
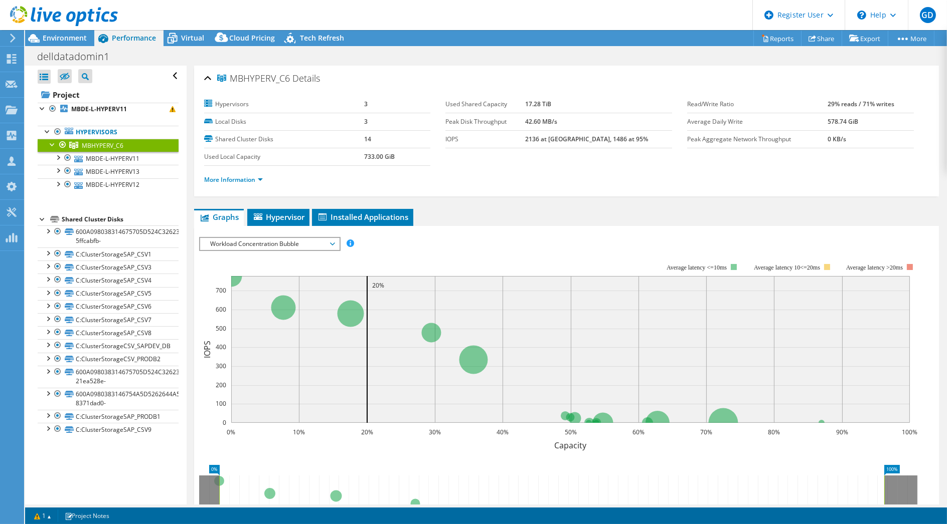
drag, startPoint x: 232, startPoint y: 80, endPoint x: 288, endPoint y: 79, distance: 56.2
click at [288, 79] on span "MBHYPERV_C6" at bounding box center [253, 79] width 73 height 10
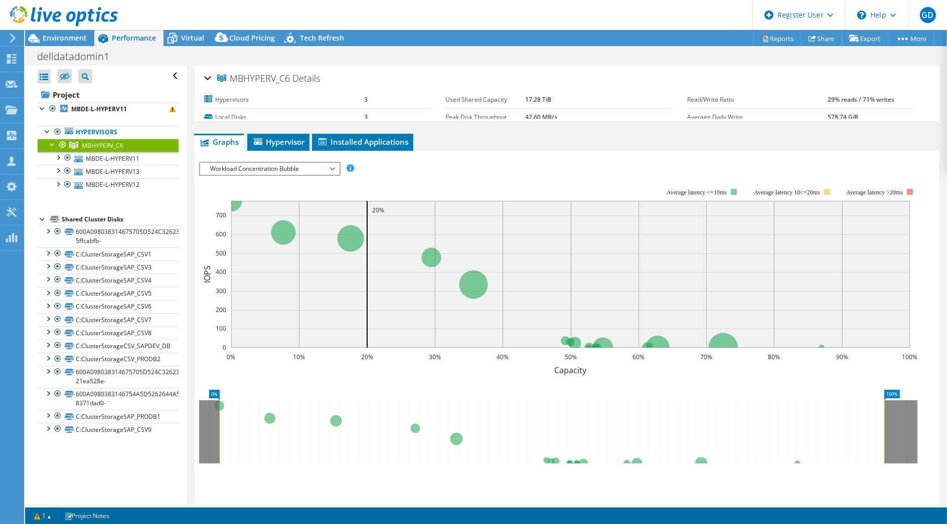
copy span "MBHYPERV_C6"
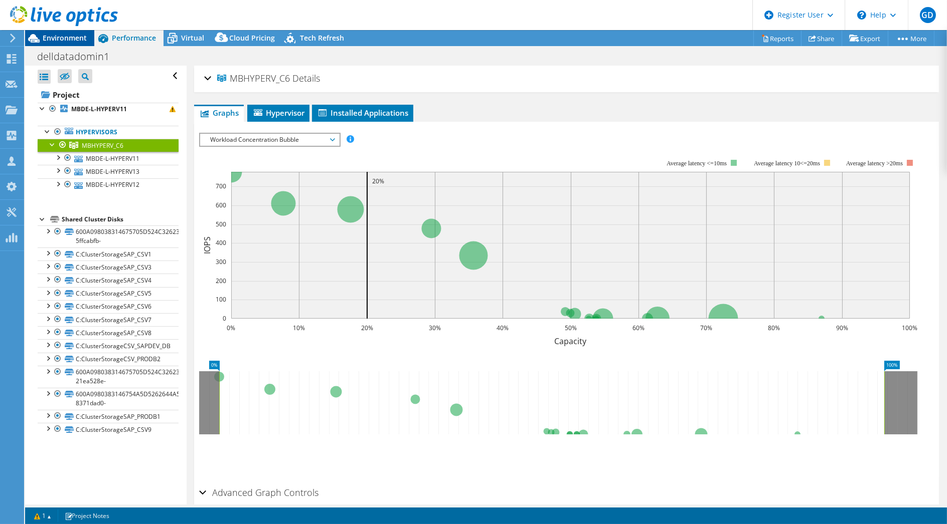
click at [66, 39] on span "Environment" at bounding box center [65, 38] width 44 height 10
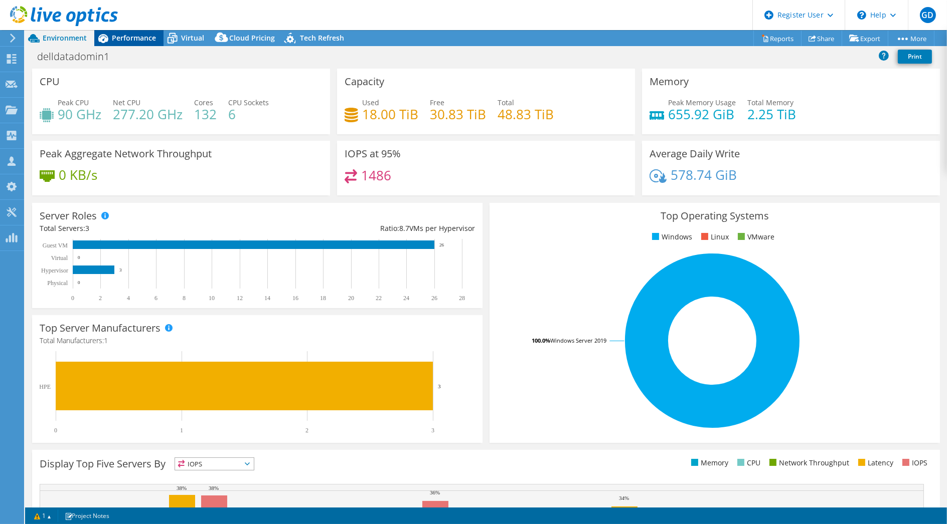
click at [140, 37] on span "Performance" at bounding box center [134, 38] width 44 height 10
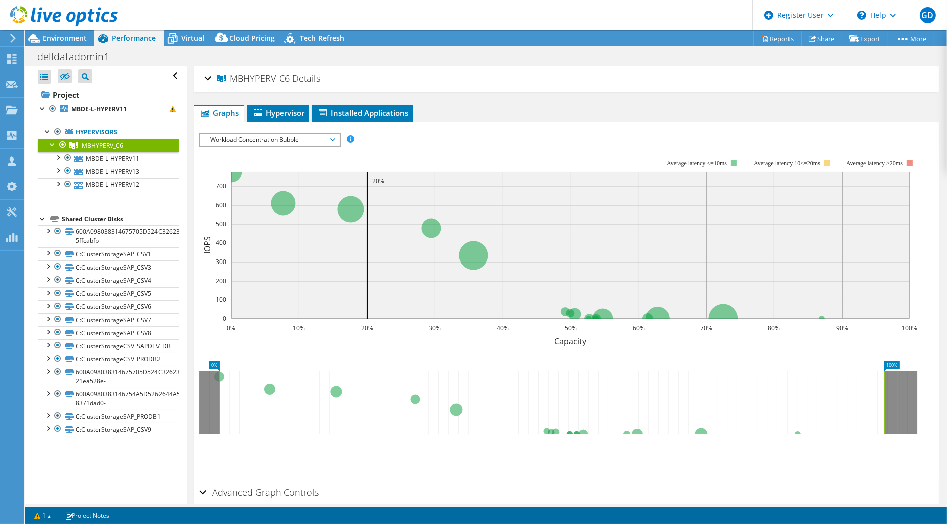
click at [237, 136] on span "Workload Concentration Bubble" at bounding box center [269, 140] width 129 height 12
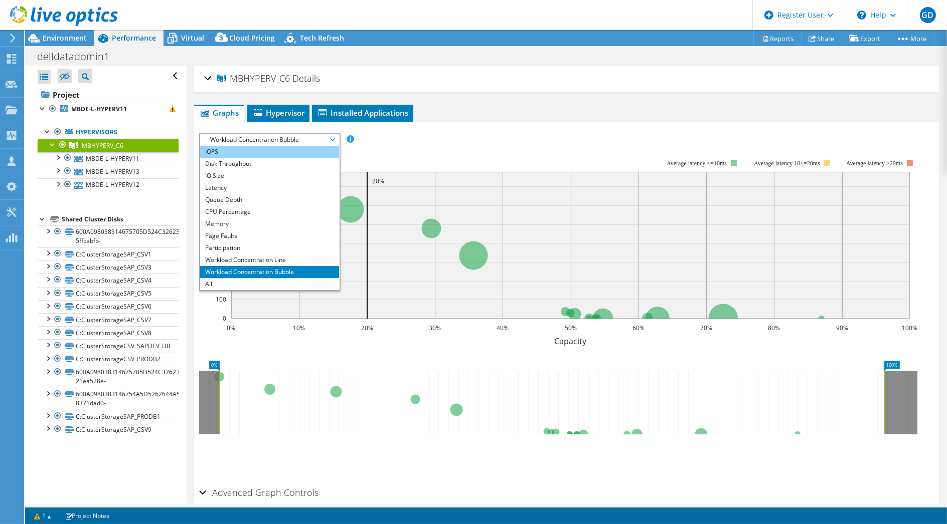
click at [254, 151] on li "IOPS" at bounding box center [269, 152] width 139 height 12
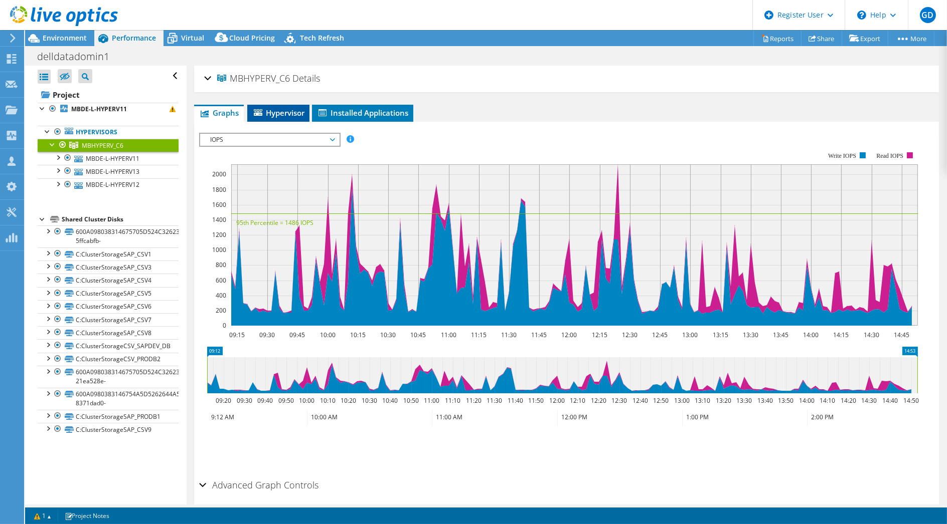
click at [282, 113] on span "Hypervisor" at bounding box center [278, 113] width 52 height 10
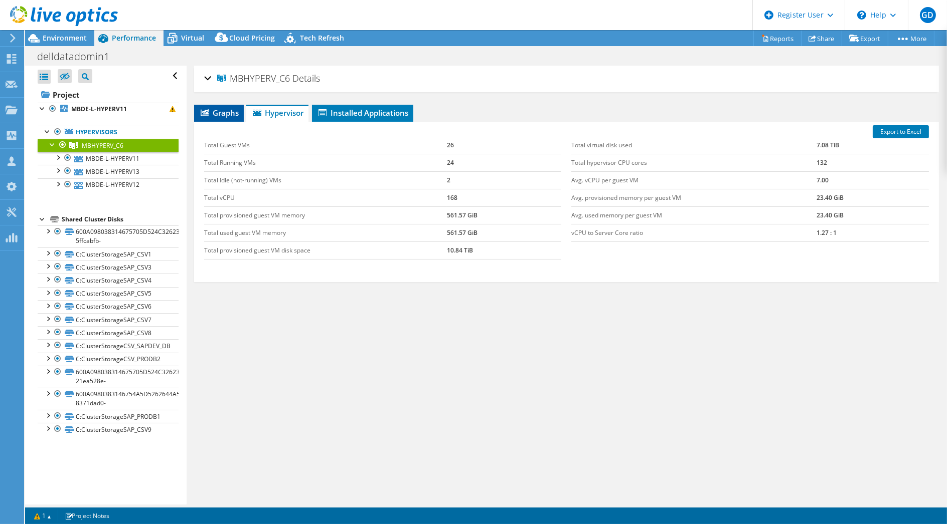
click at [220, 110] on span "Graphs" at bounding box center [219, 113] width 40 height 10
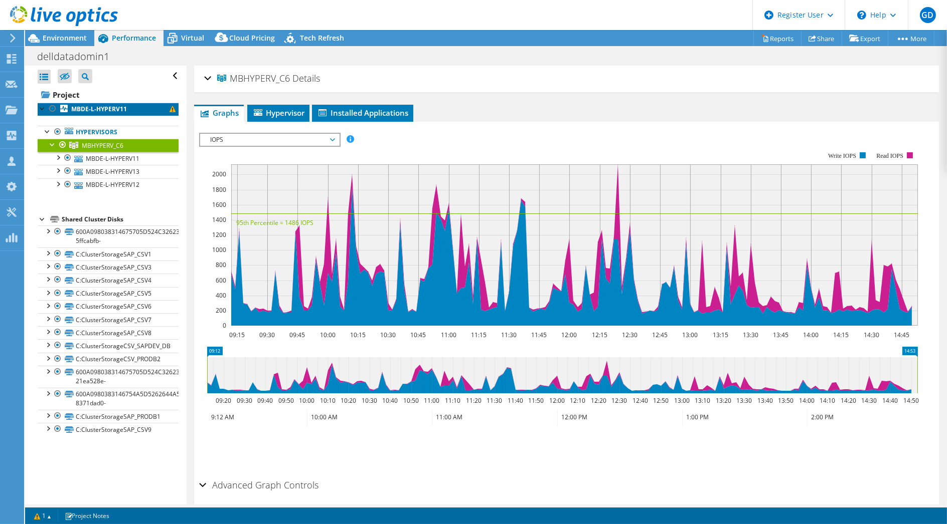
click at [125, 111] on b "MBDE-L-HYPERV11" at bounding box center [99, 109] width 56 height 9
